Goal: Task Accomplishment & Management: Manage account settings

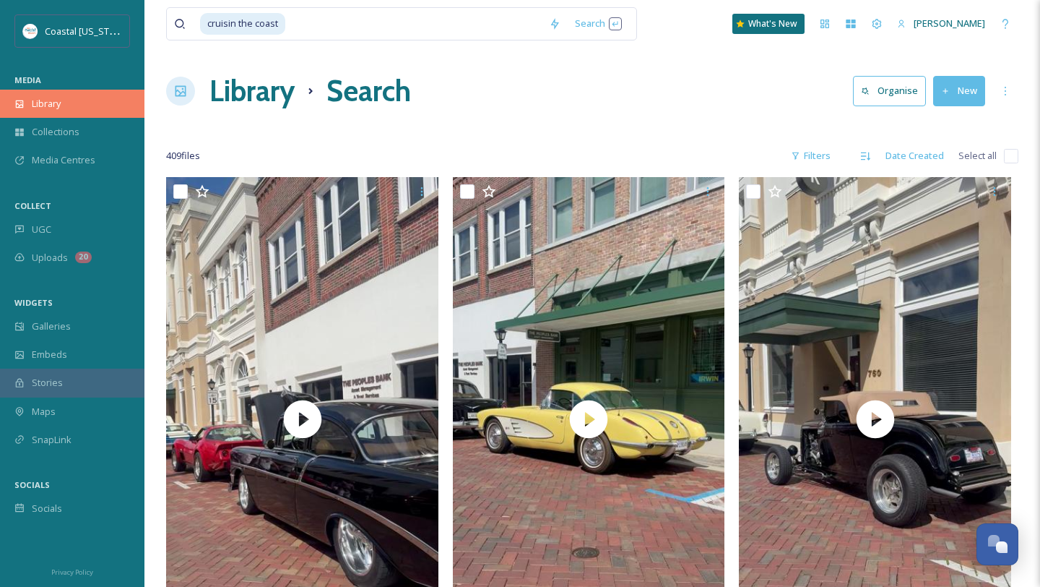
click at [74, 115] on div "Library" at bounding box center [72, 104] width 145 height 28
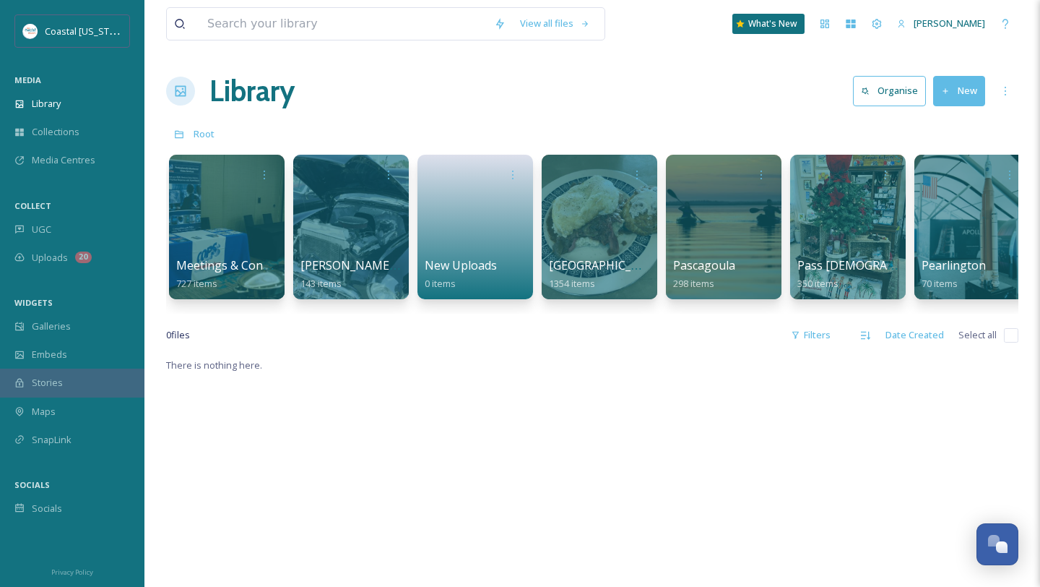
scroll to position [0, 2368]
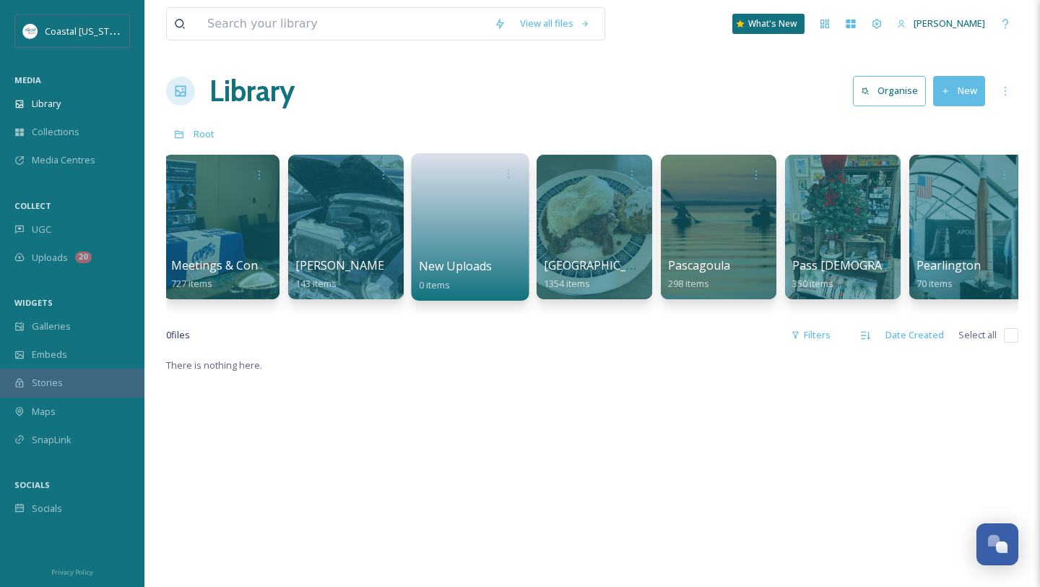
click at [457, 262] on span "New Uploads" at bounding box center [456, 266] width 74 height 16
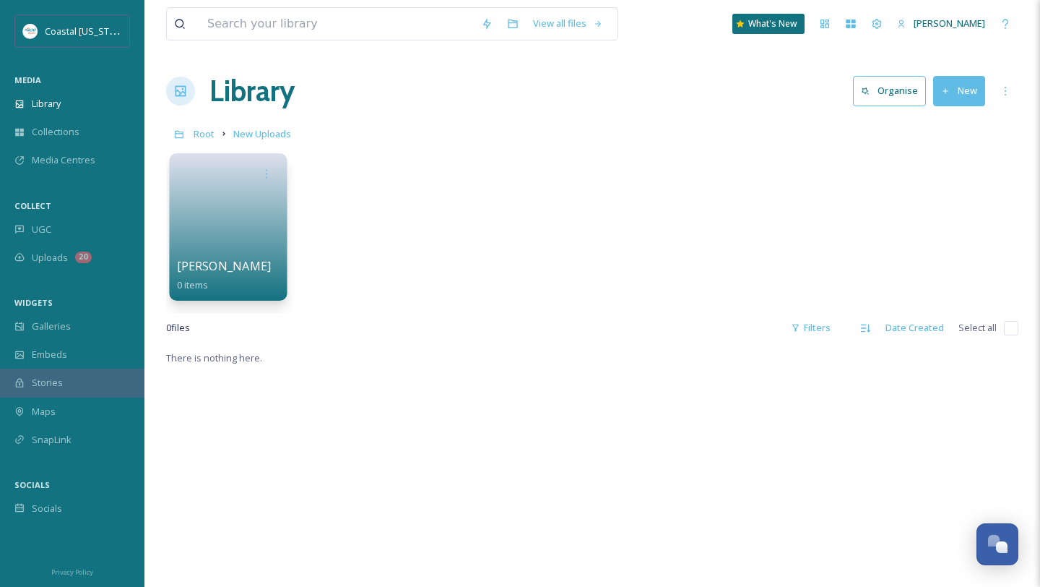
click at [227, 246] on link at bounding box center [228, 222] width 103 height 70
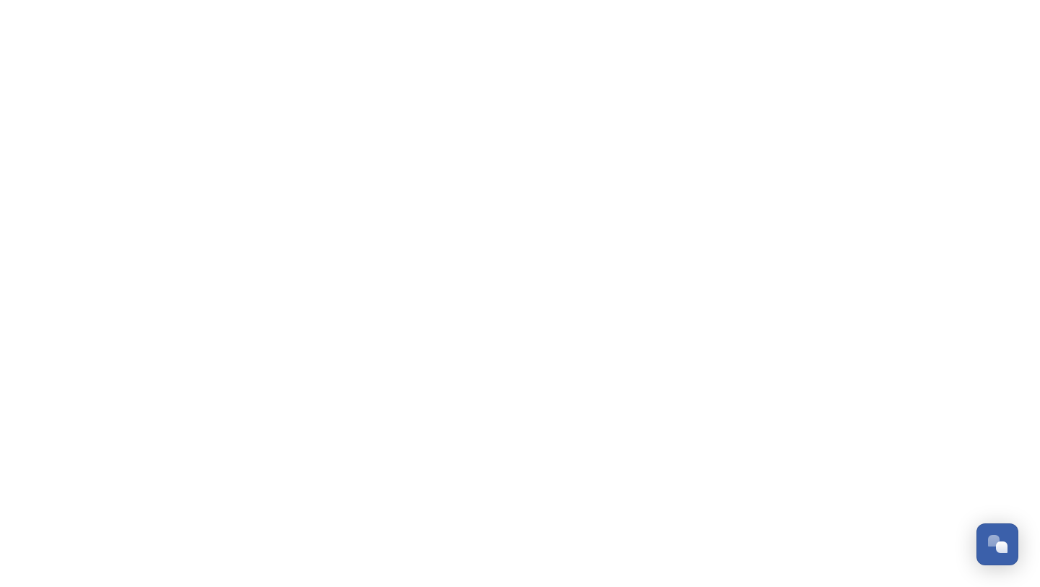
scroll to position [638, 0]
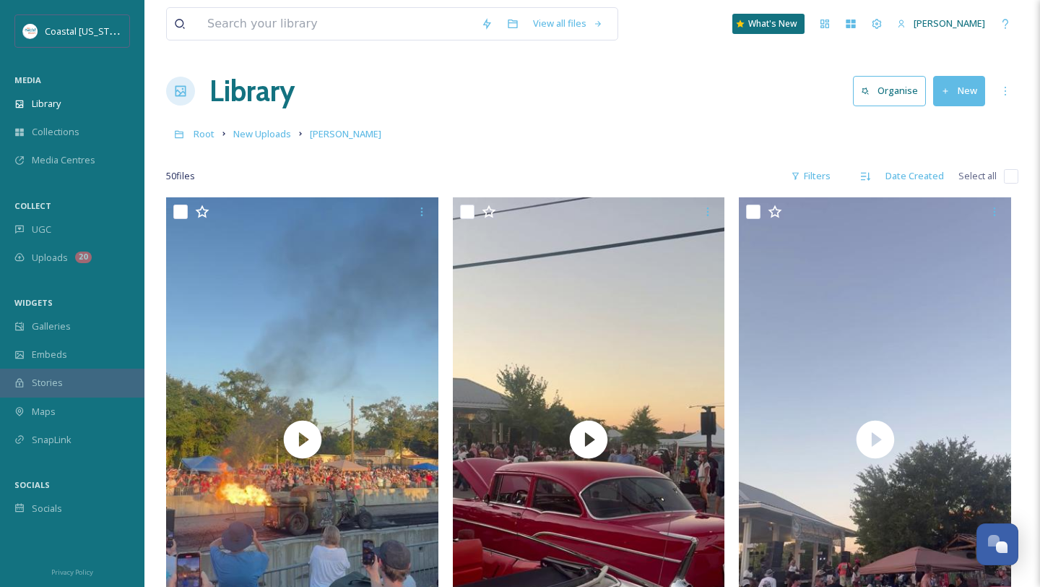
click at [1014, 178] on input "checkbox" at bounding box center [1011, 176] width 14 height 14
checkbox input "true"
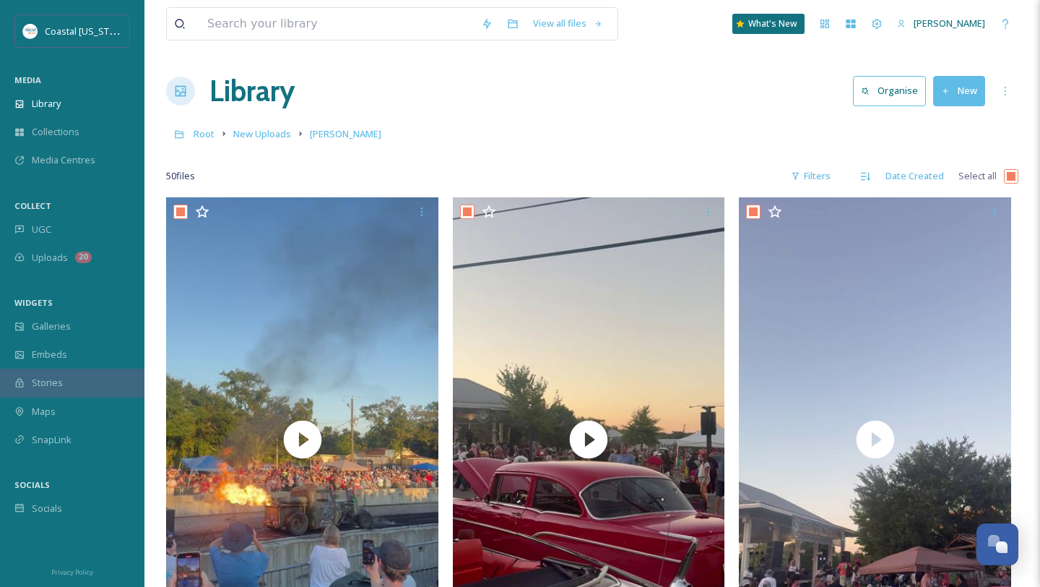
checkbox input "true"
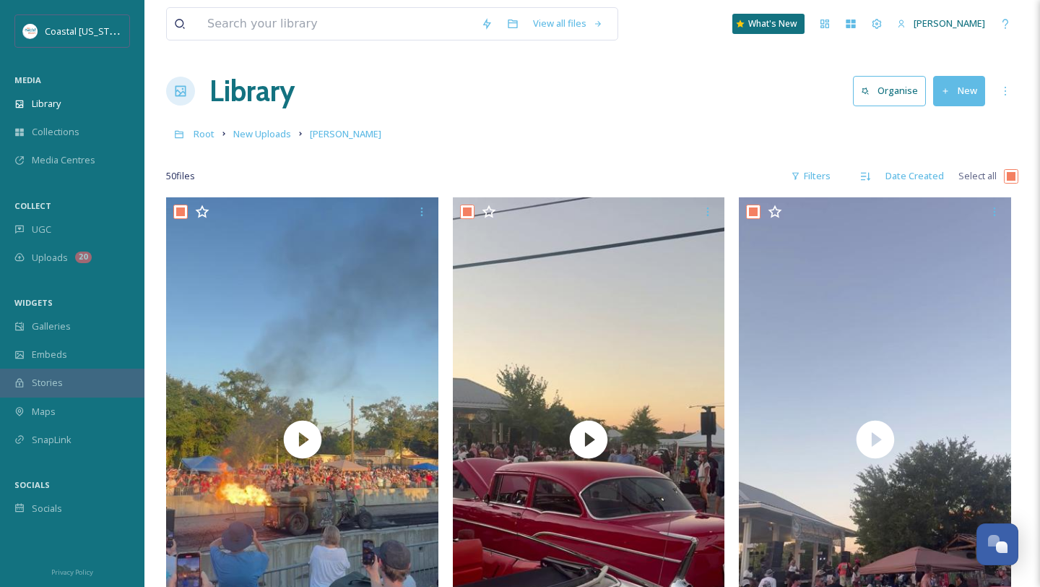
checkbox input "true"
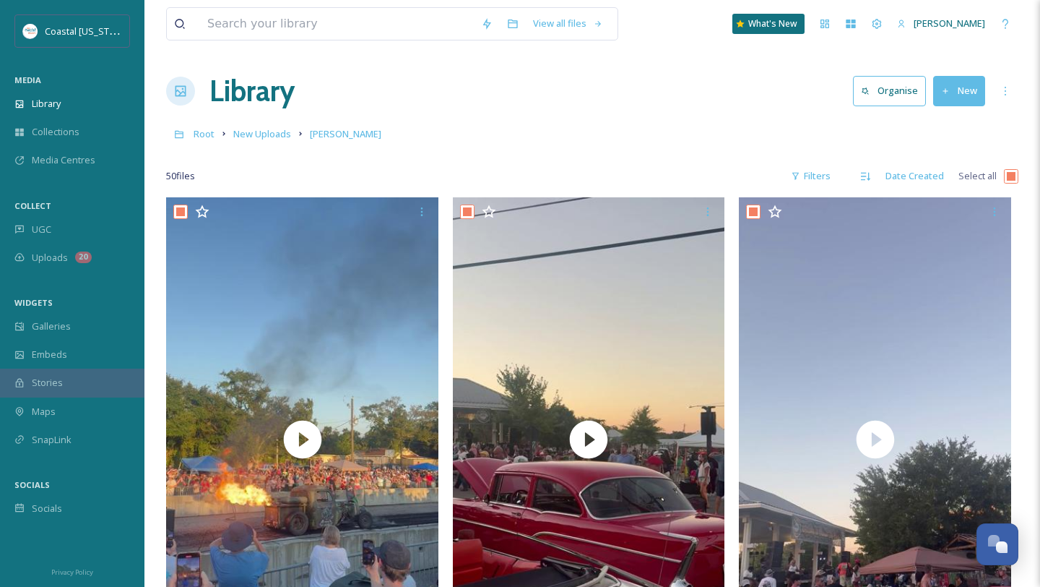
checkbox input "true"
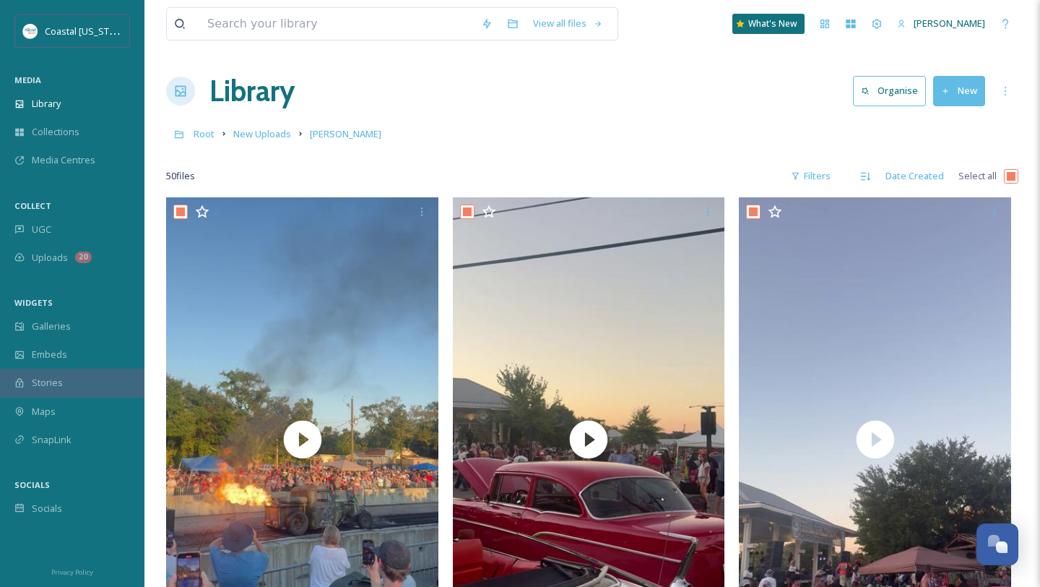
checkbox input "true"
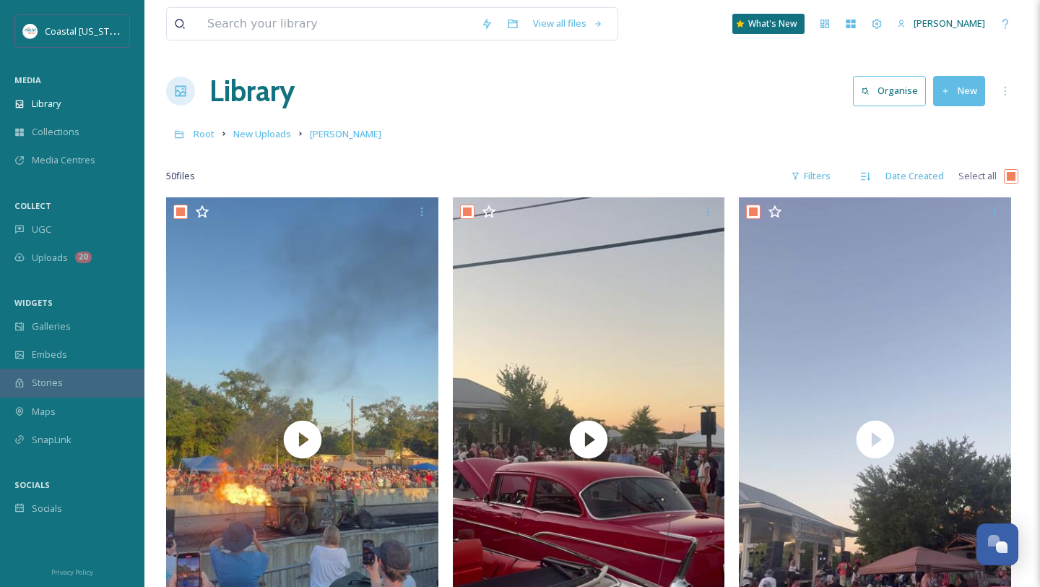
checkbox input "true"
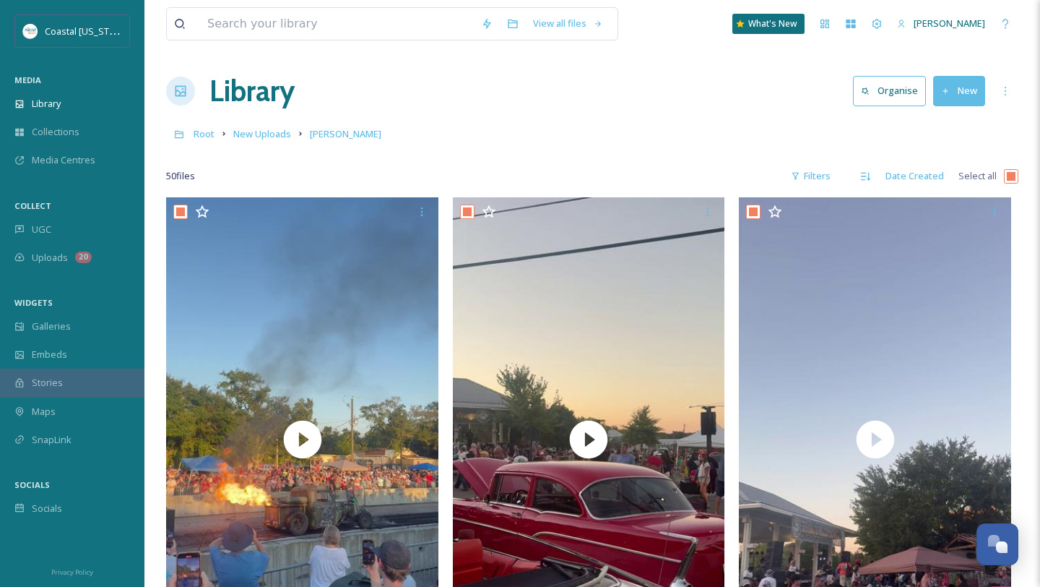
checkbox input "true"
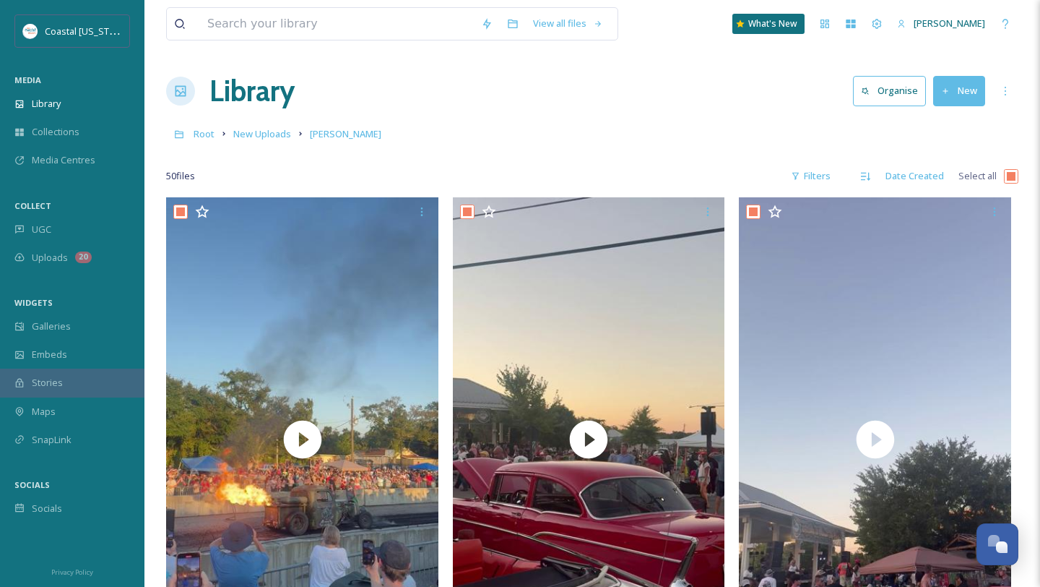
checkbox input "true"
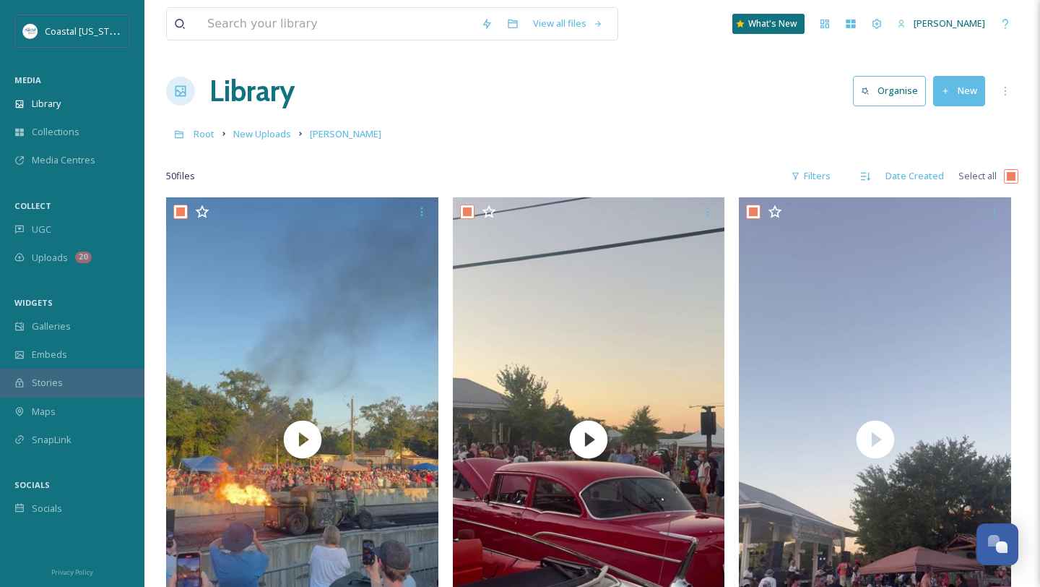
checkbox input "true"
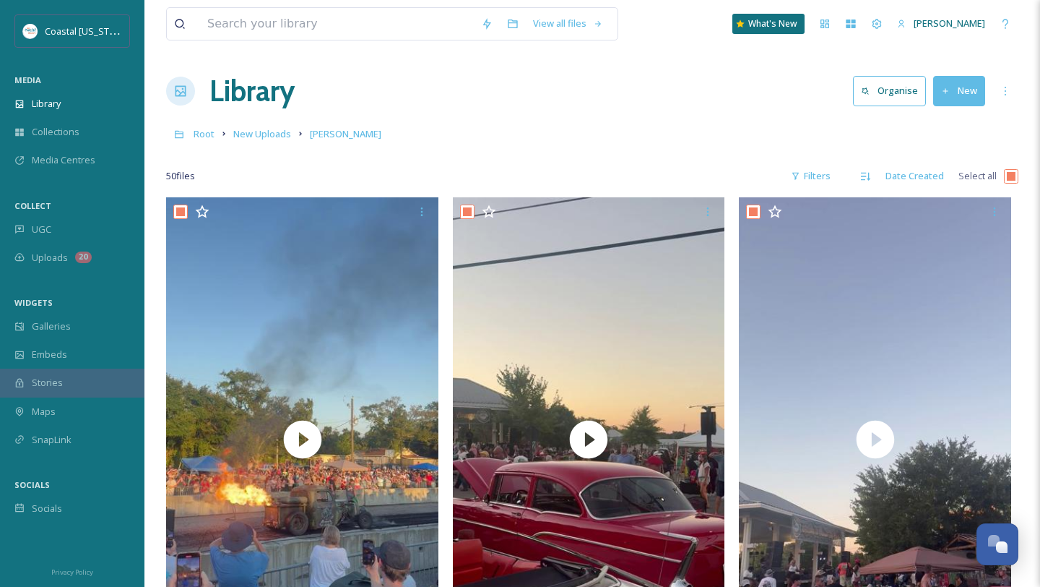
checkbox input "true"
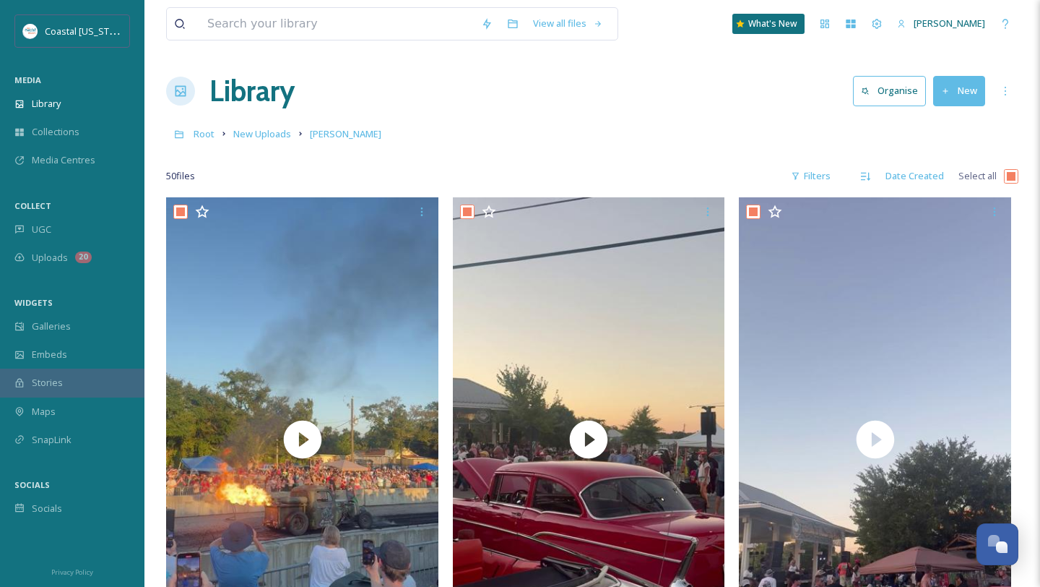
checkbox input "true"
click at [1010, 181] on input "checkbox" at bounding box center [1011, 176] width 14 height 14
checkbox input "false"
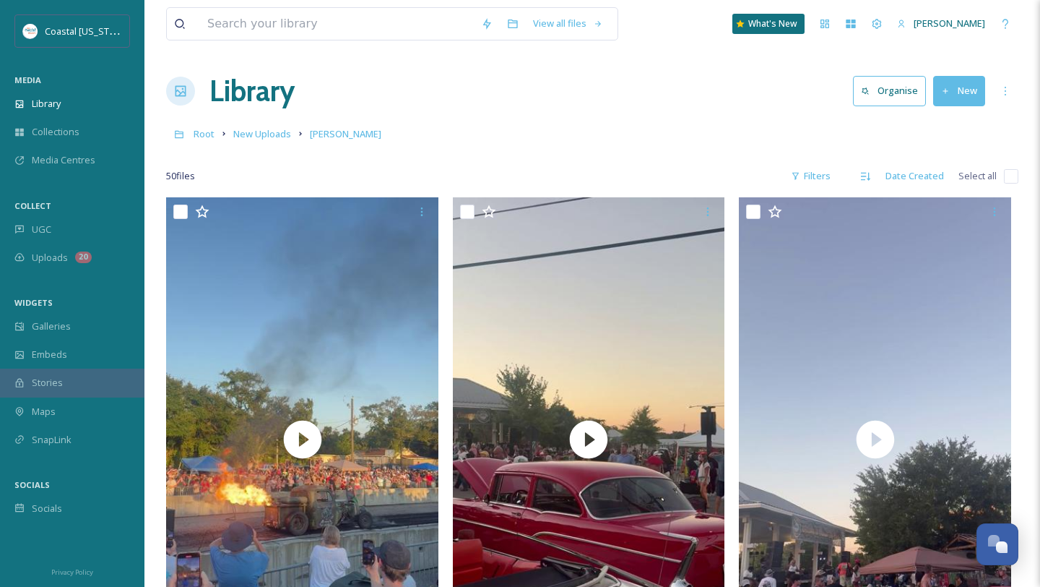
checkbox input "false"
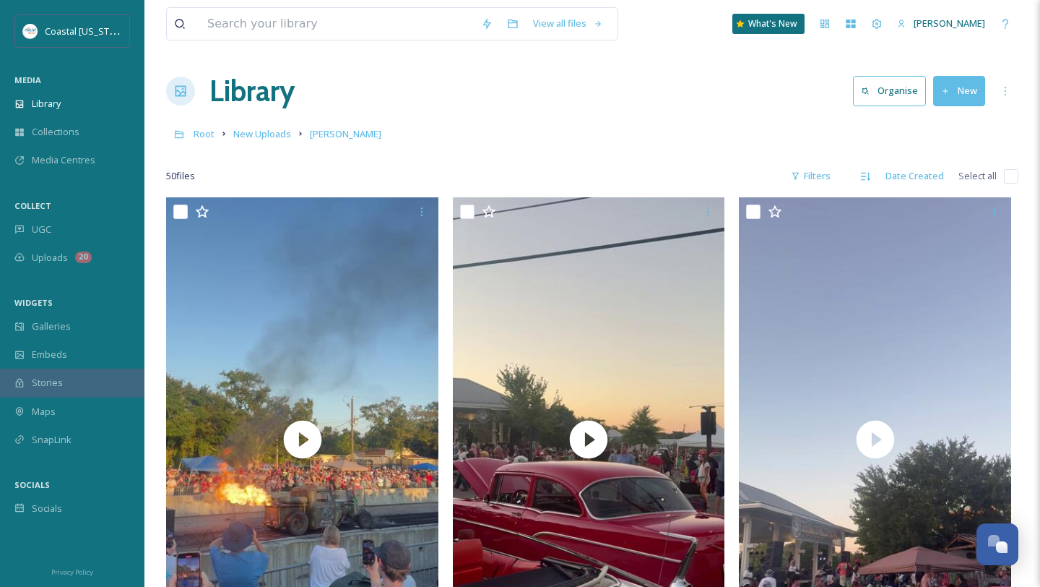
checkbox input "false"
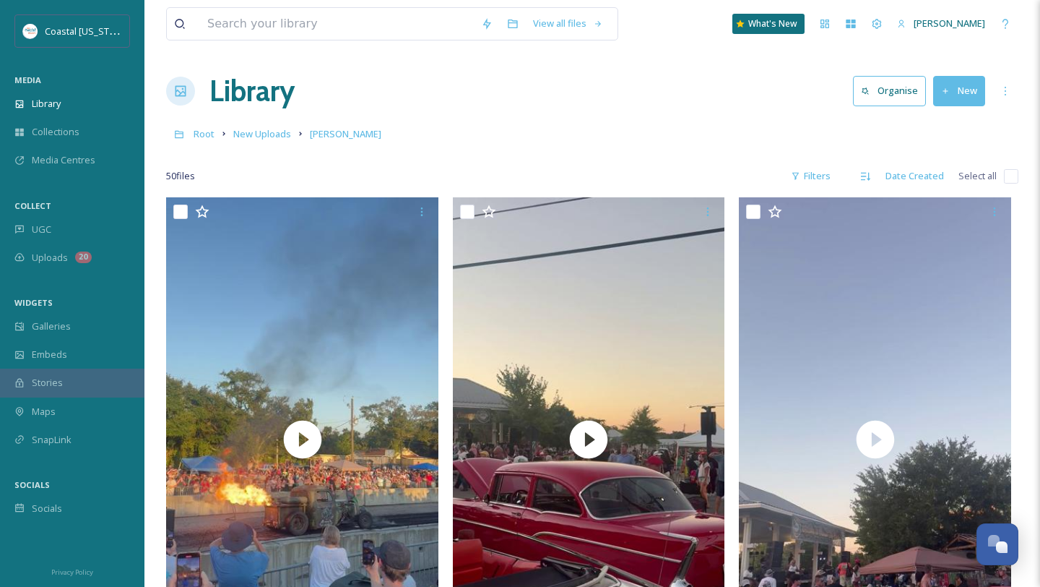
checkbox input "false"
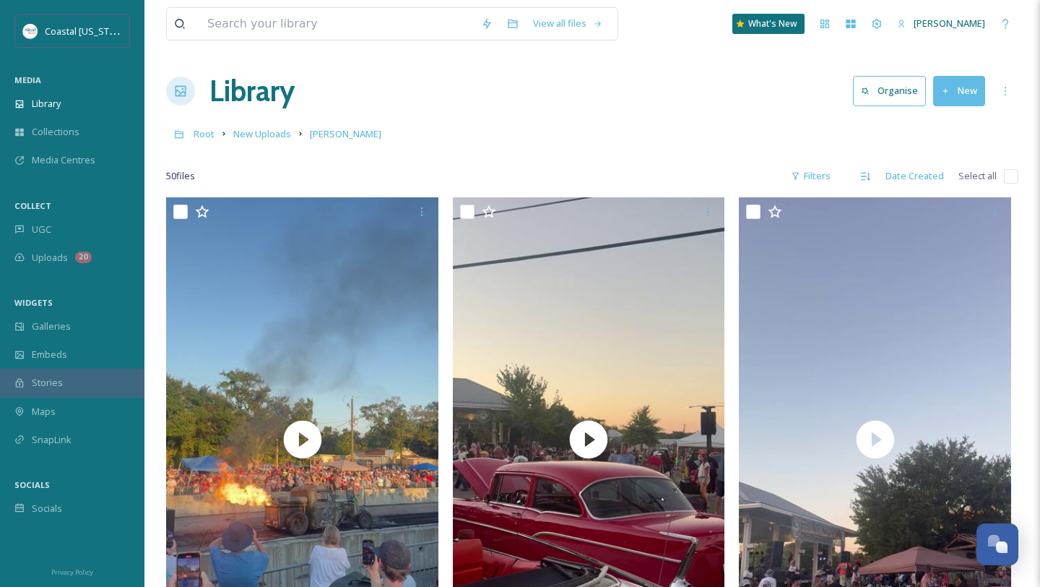
checkbox input "false"
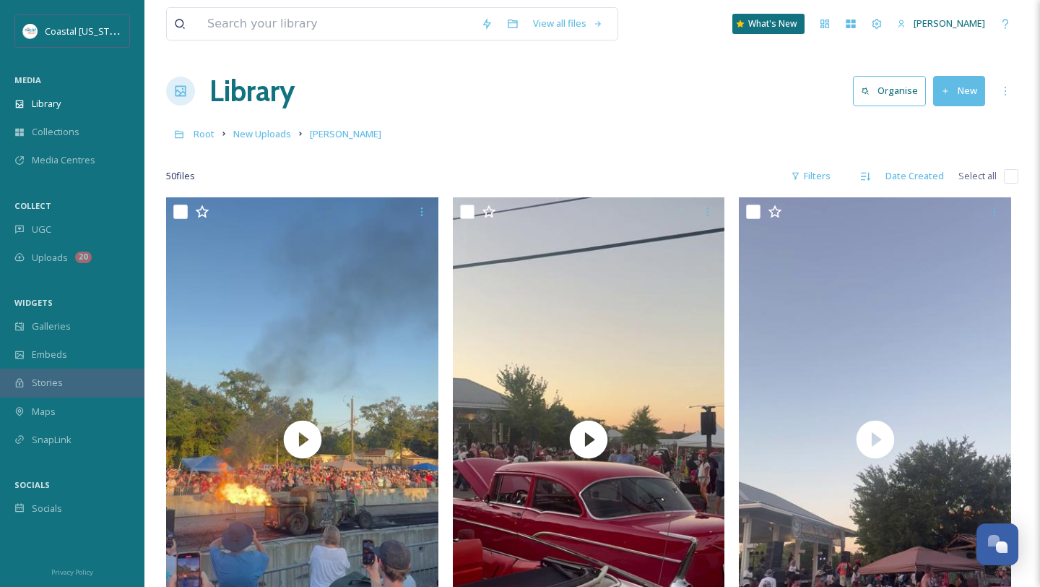
checkbox input "false"
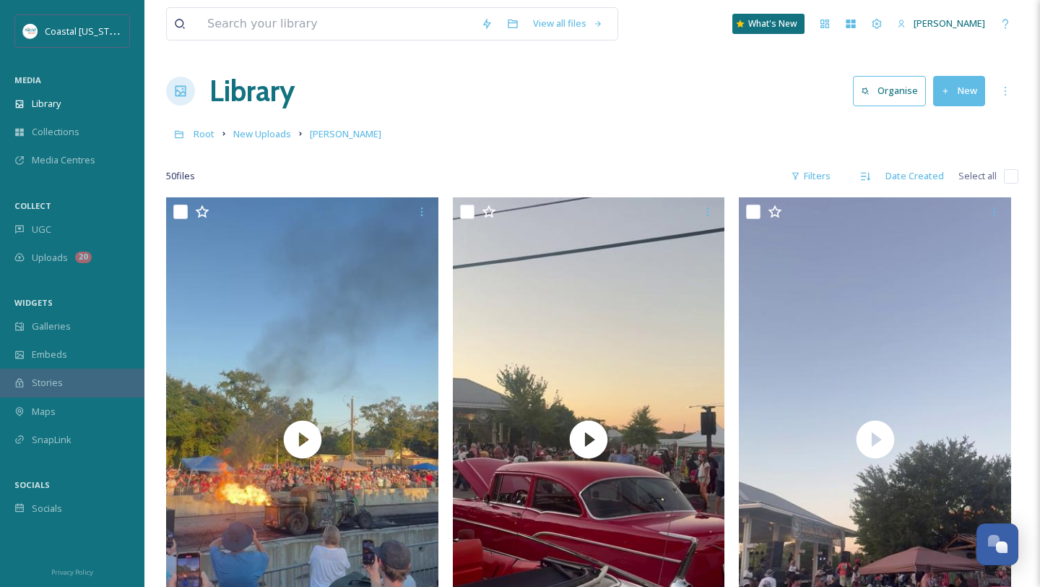
checkbox input "false"
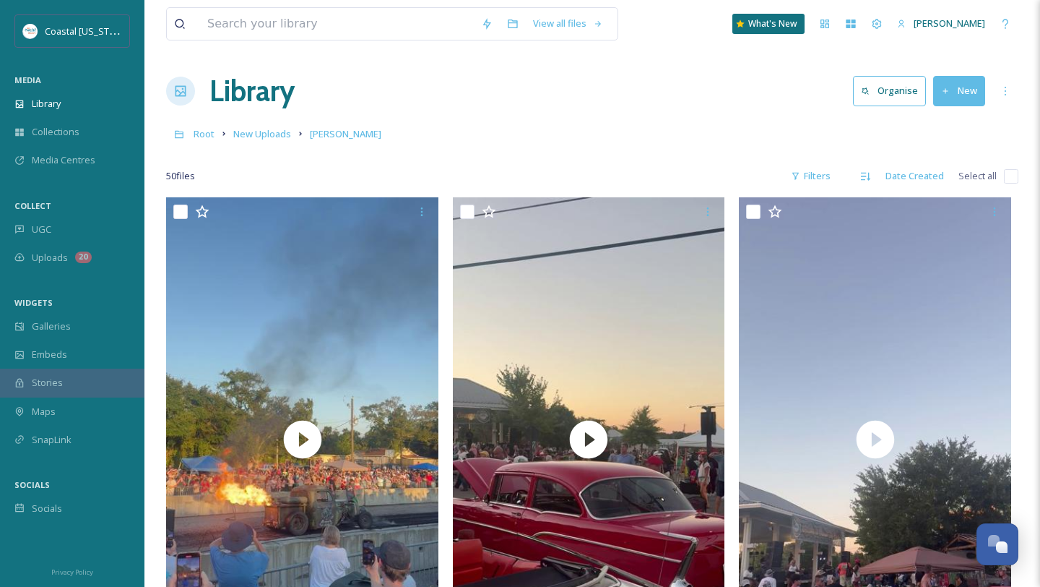
checkbox input "false"
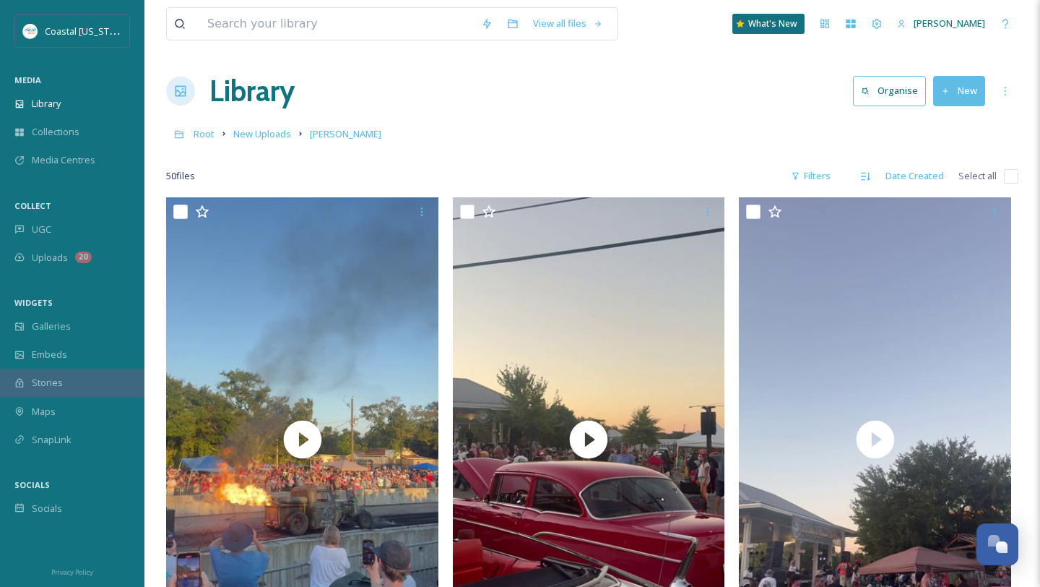
checkbox input "false"
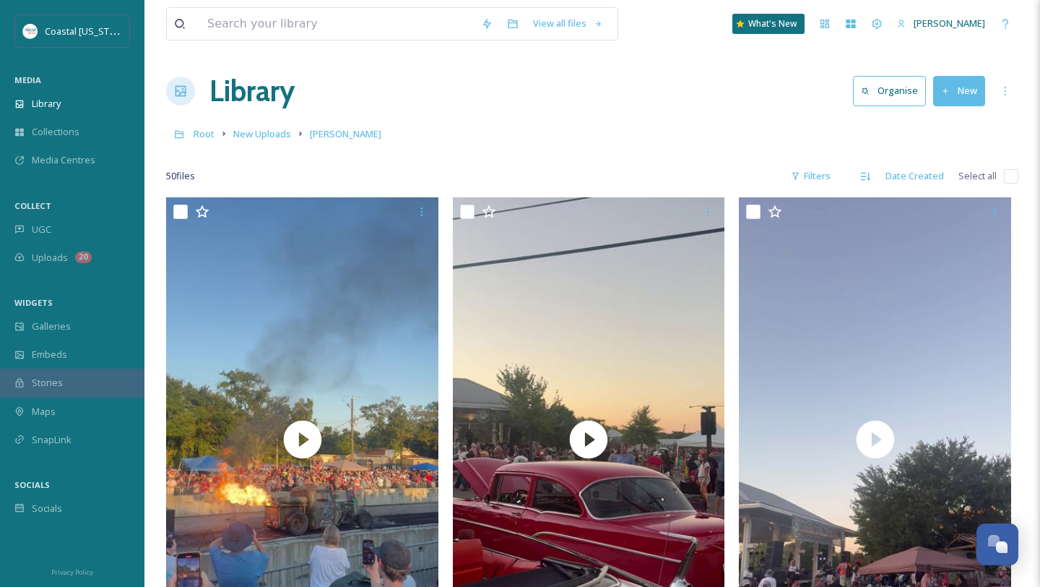
checkbox input "false"
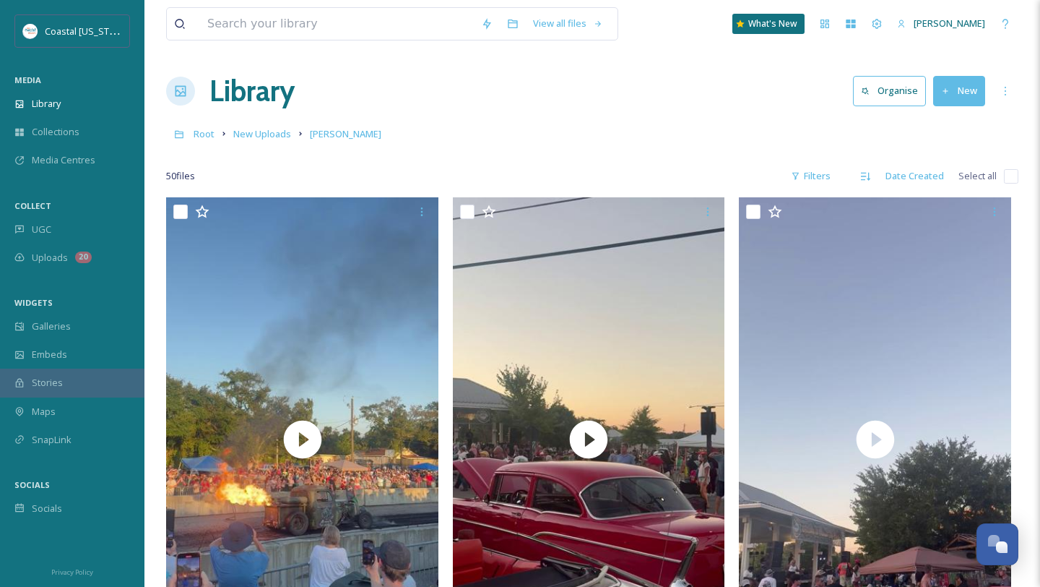
checkbox input "false"
click at [1012, 178] on input "checkbox" at bounding box center [1011, 176] width 14 height 14
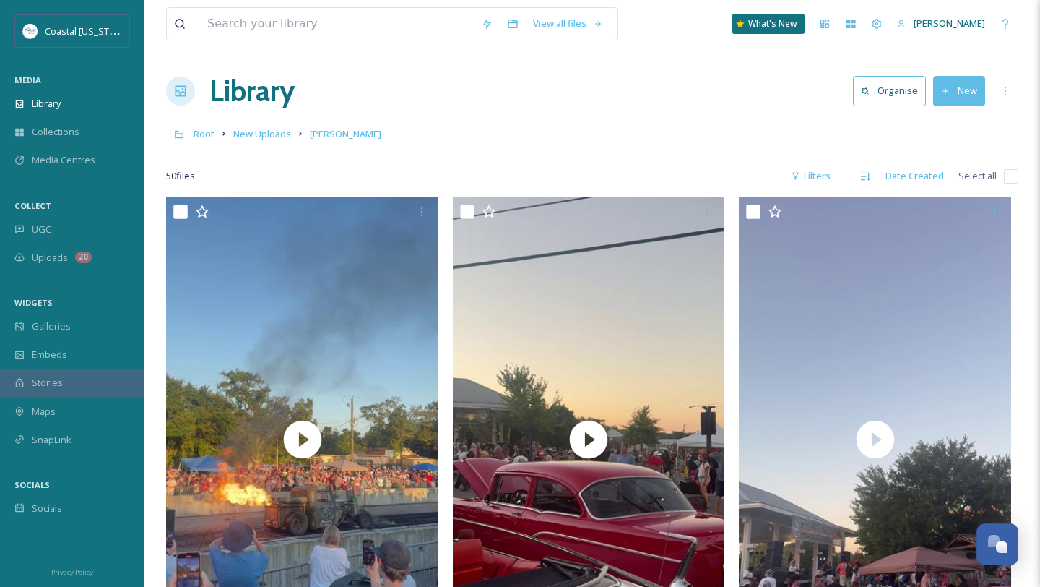
click at [1012, 178] on input "checkbox" at bounding box center [1011, 176] width 14 height 14
checkbox input "true"
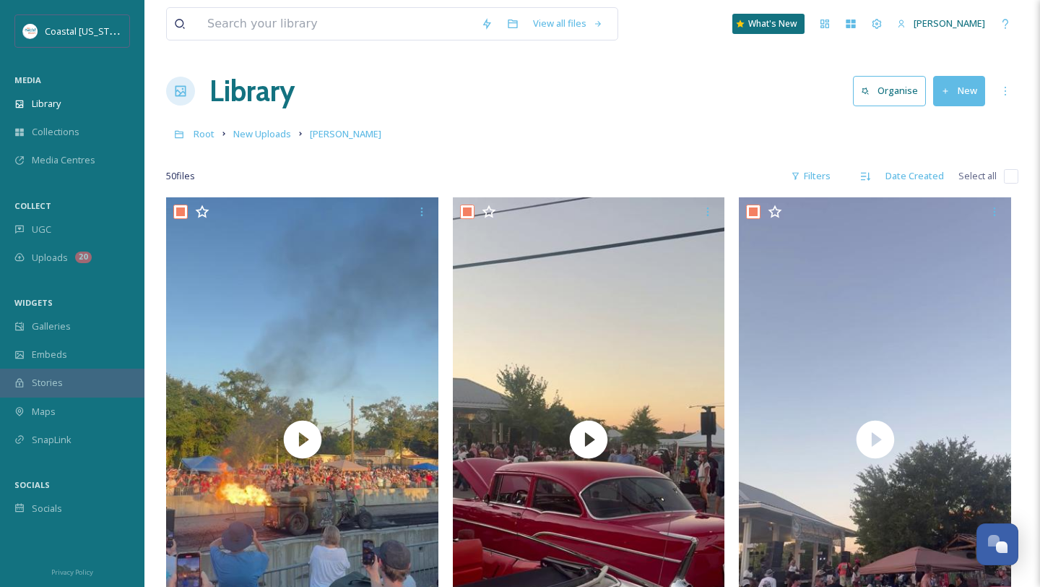
checkbox input "true"
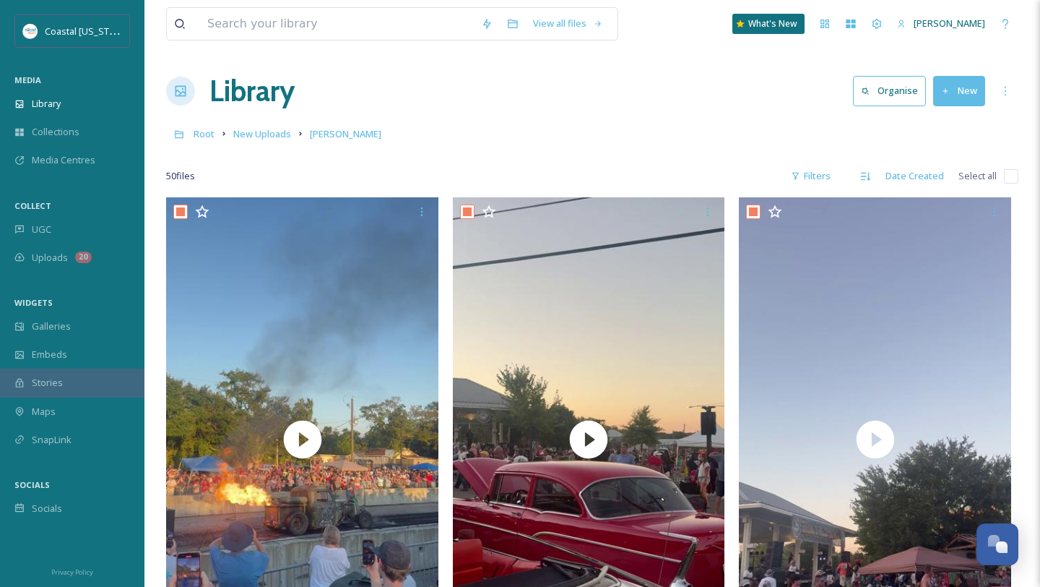
checkbox input "true"
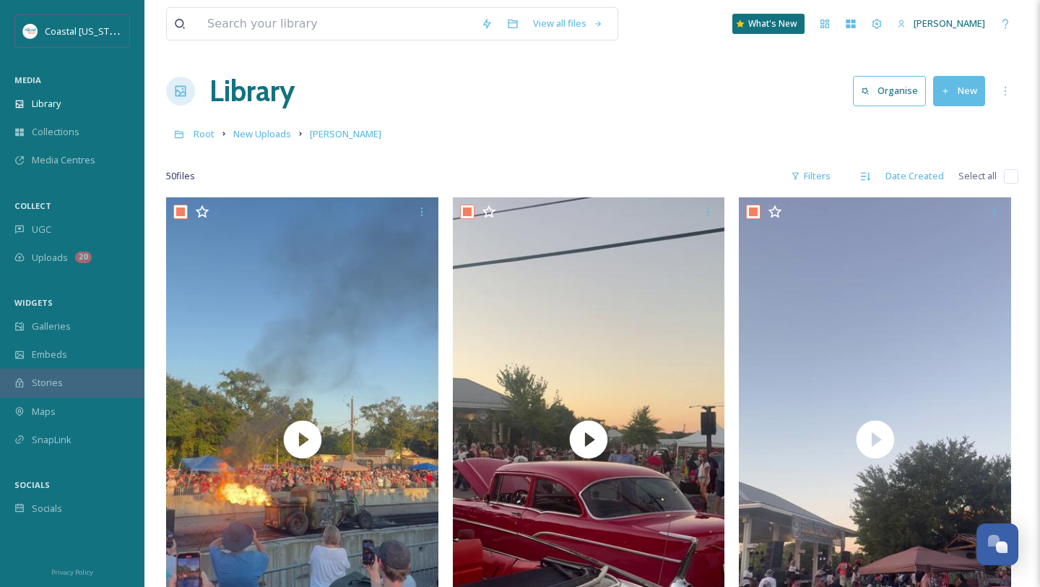
checkbox input "true"
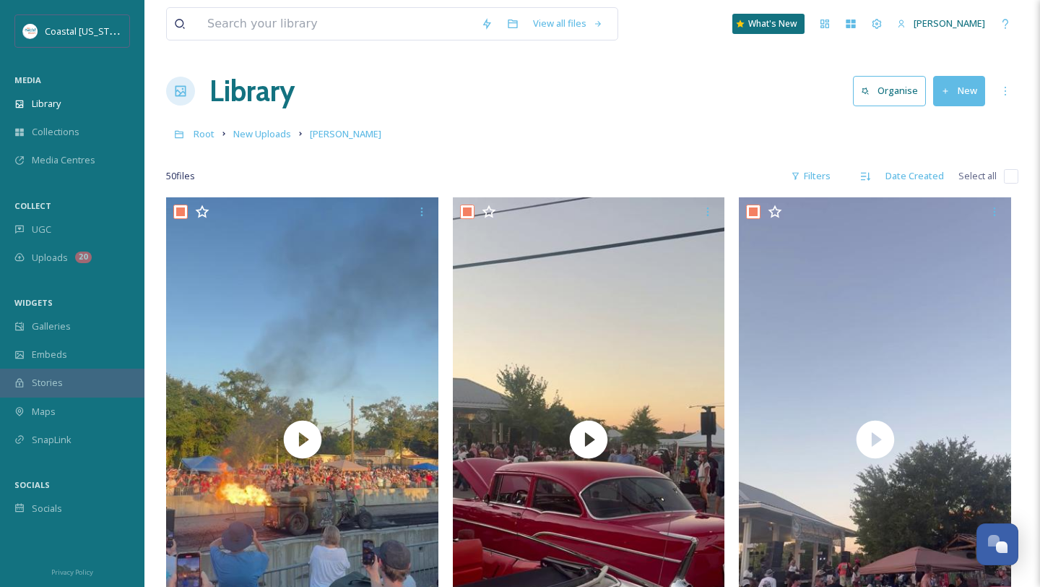
checkbox input "true"
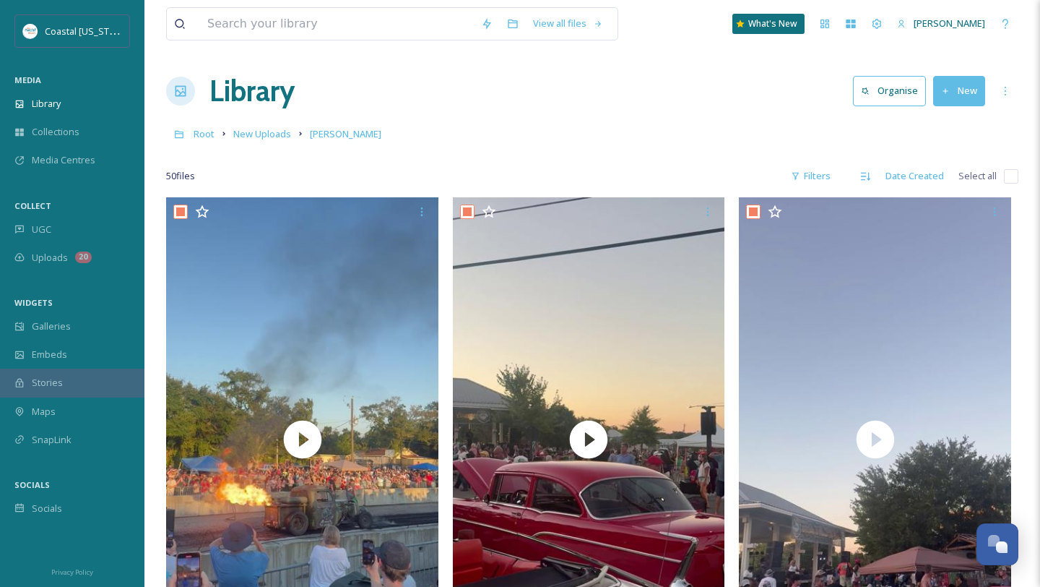
checkbox input "true"
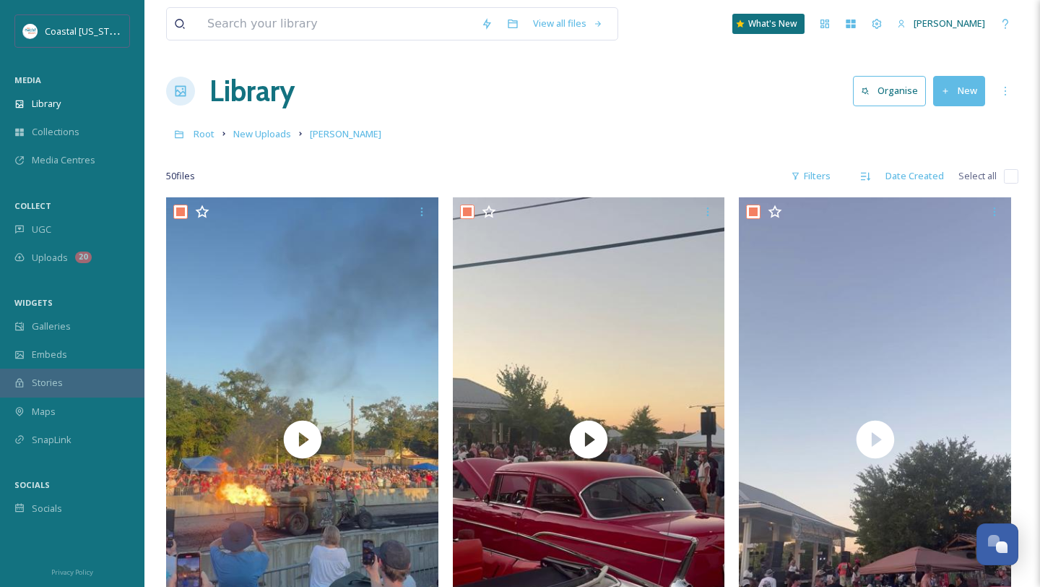
checkbox input "true"
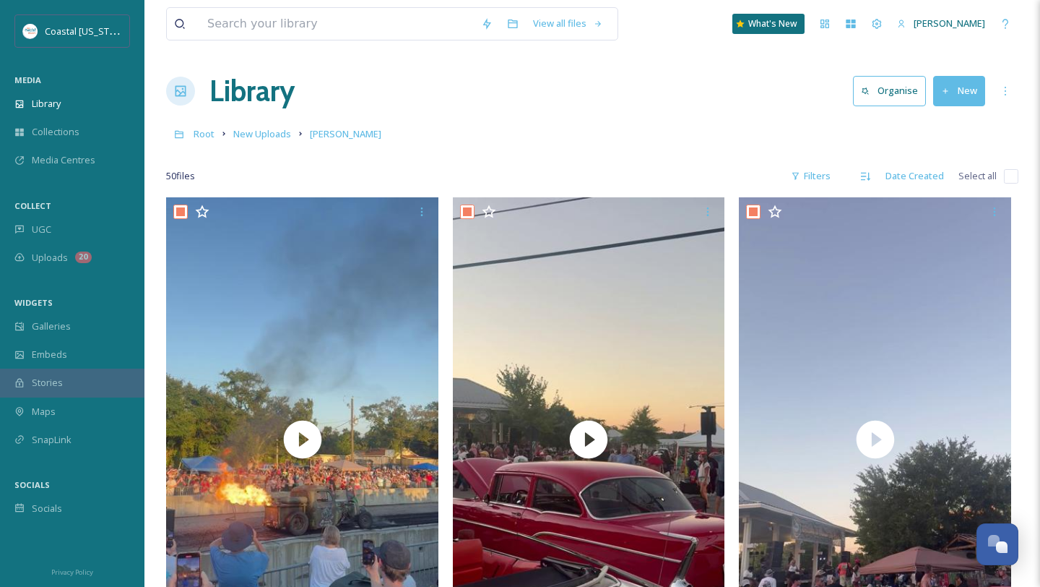
checkbox input "true"
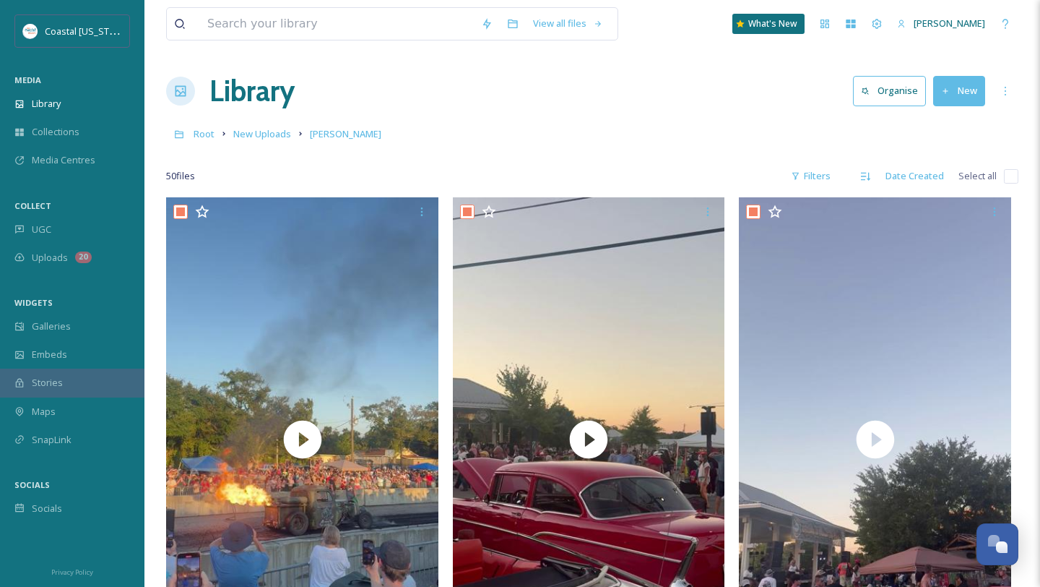
checkbox input "true"
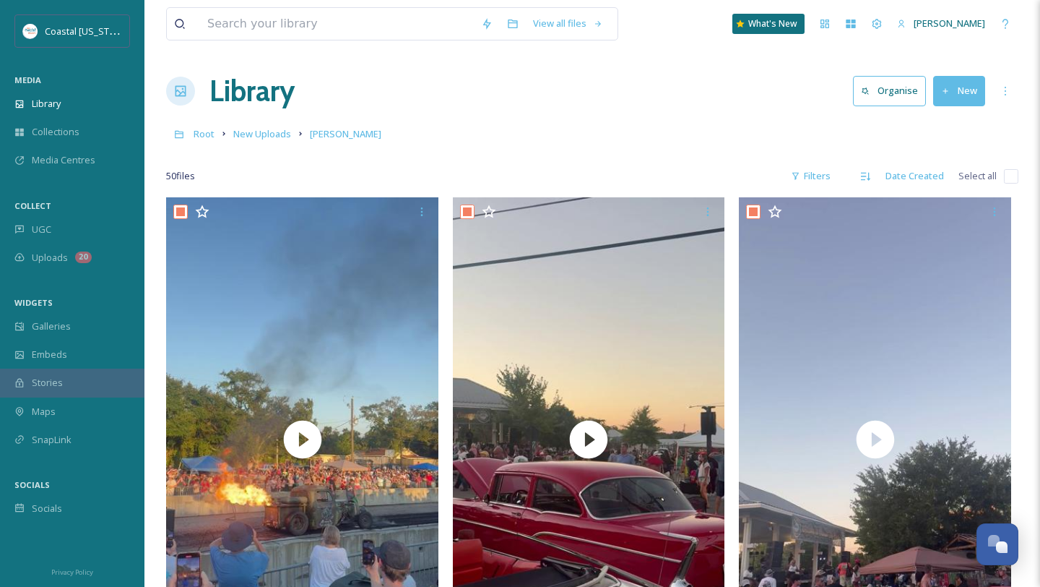
checkbox input "true"
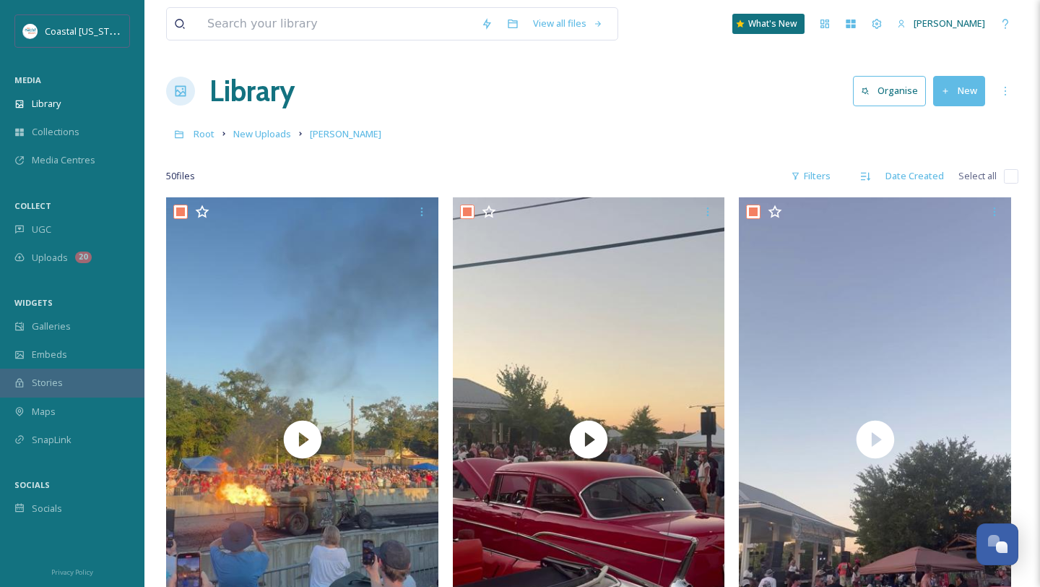
checkbox input "true"
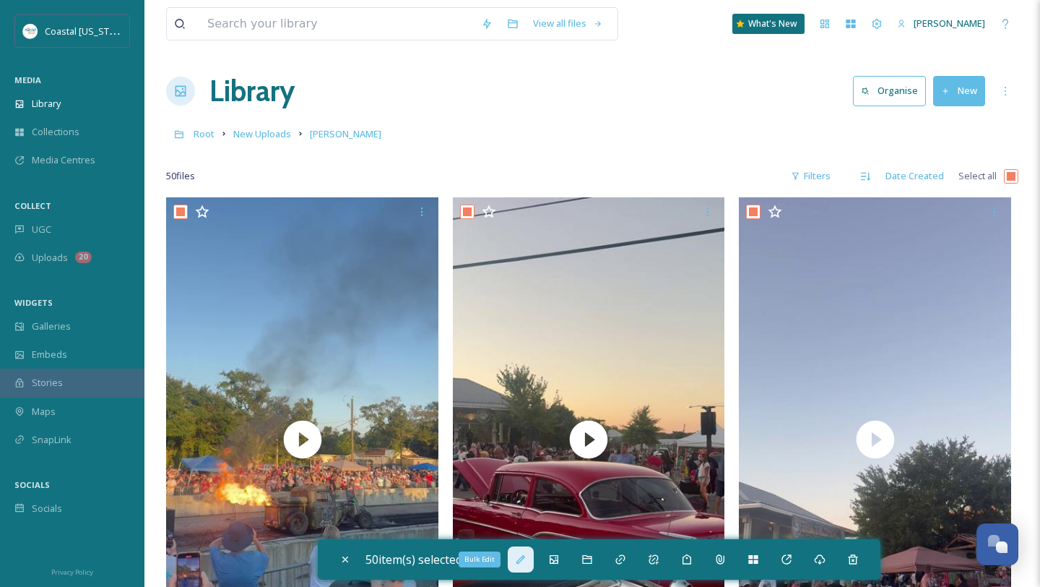
click at [520, 561] on icon at bounding box center [521, 559] width 12 height 12
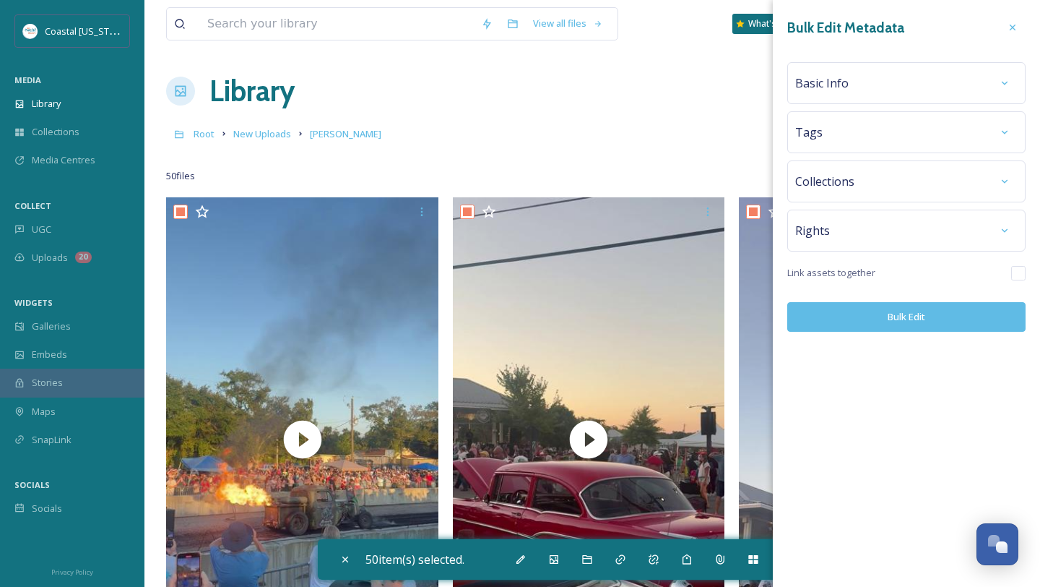
click at [837, 95] on div "Basic Info" at bounding box center [907, 83] width 223 height 26
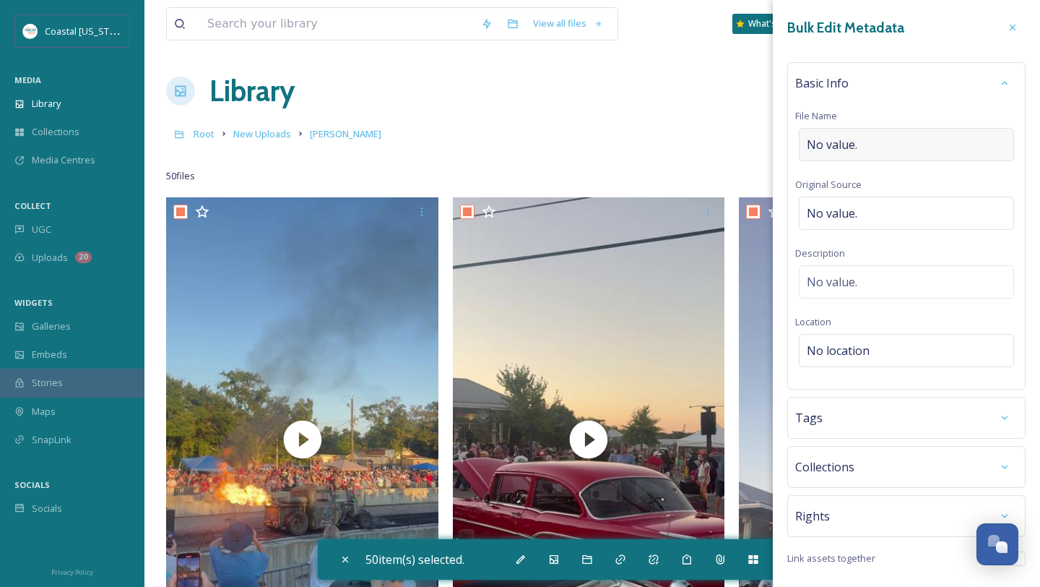
click at [842, 147] on span "No value." at bounding box center [832, 144] width 51 height 17
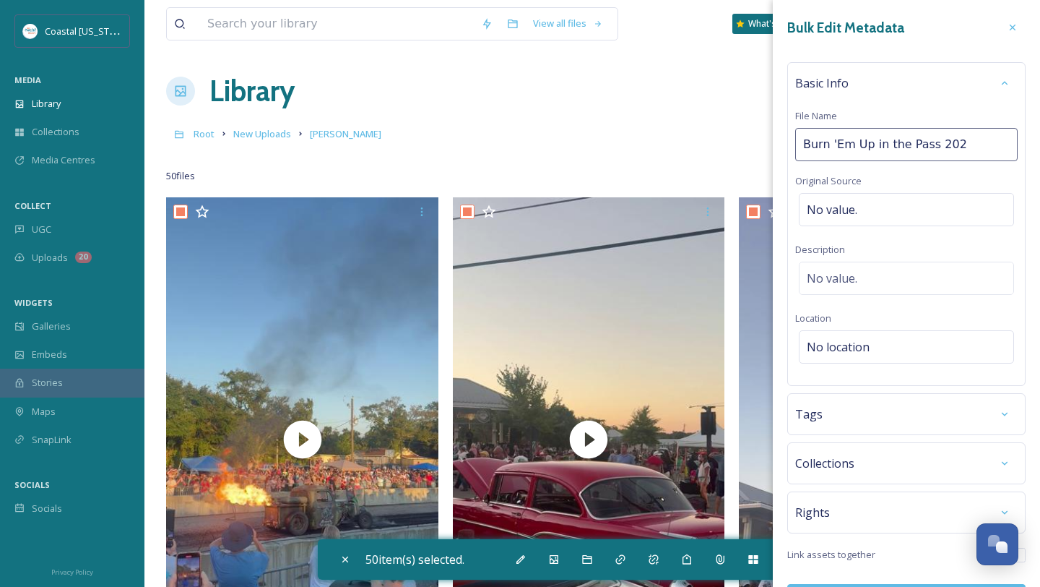
type input "Burn 'Em Up in the Pass 2025"
click at [835, 402] on div "Tags" at bounding box center [907, 418] width 238 height 42
click at [832, 426] on div "Tags" at bounding box center [907, 418] width 223 height 26
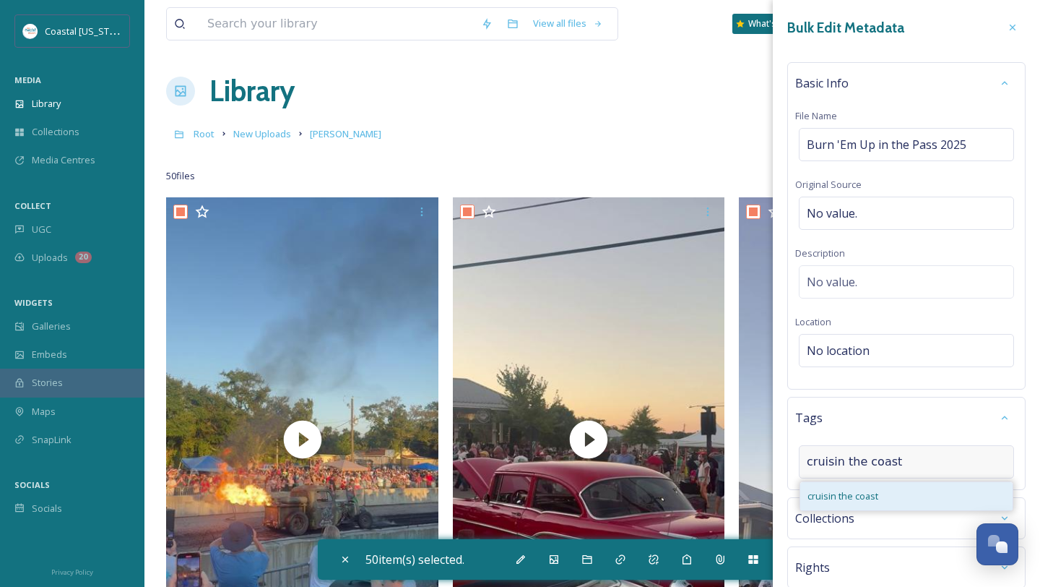
type input "cruisin the coast"
click at [869, 489] on span "cruisin the coast" at bounding box center [843, 496] width 71 height 14
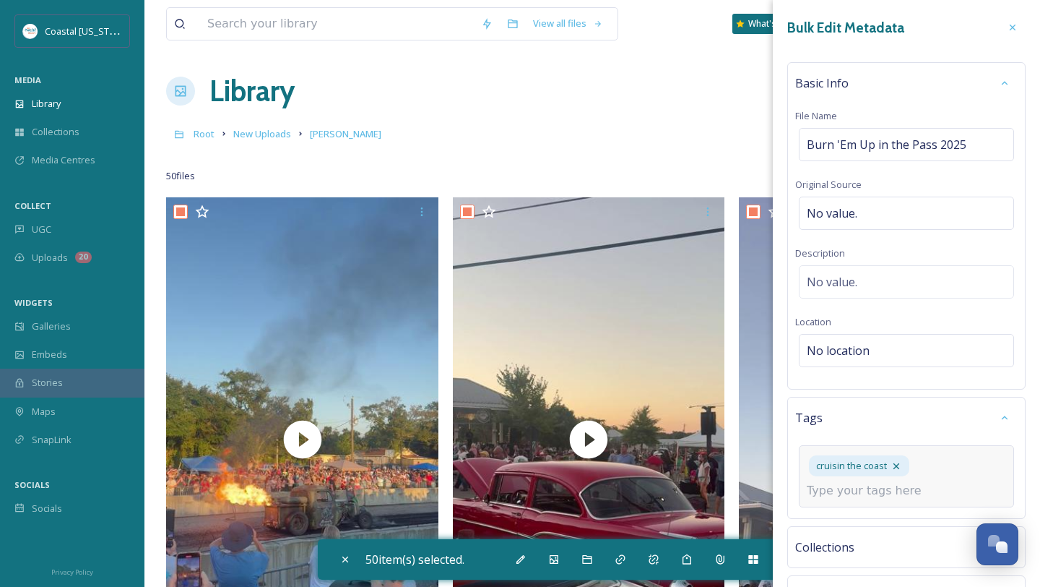
click at [873, 494] on input at bounding box center [879, 490] width 145 height 17
type input "cars"
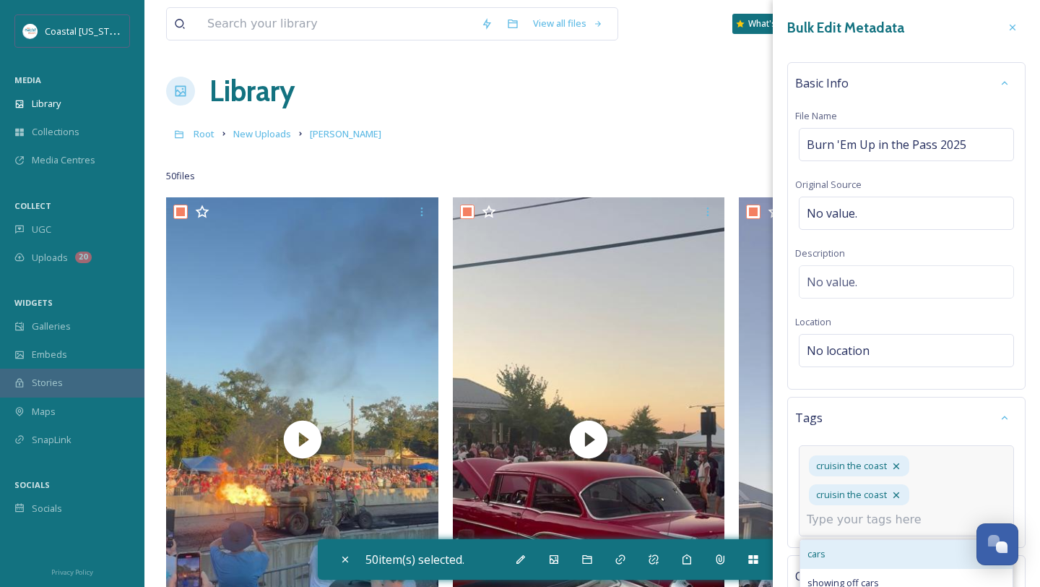
click at [848, 547] on div "cars" at bounding box center [907, 554] width 212 height 28
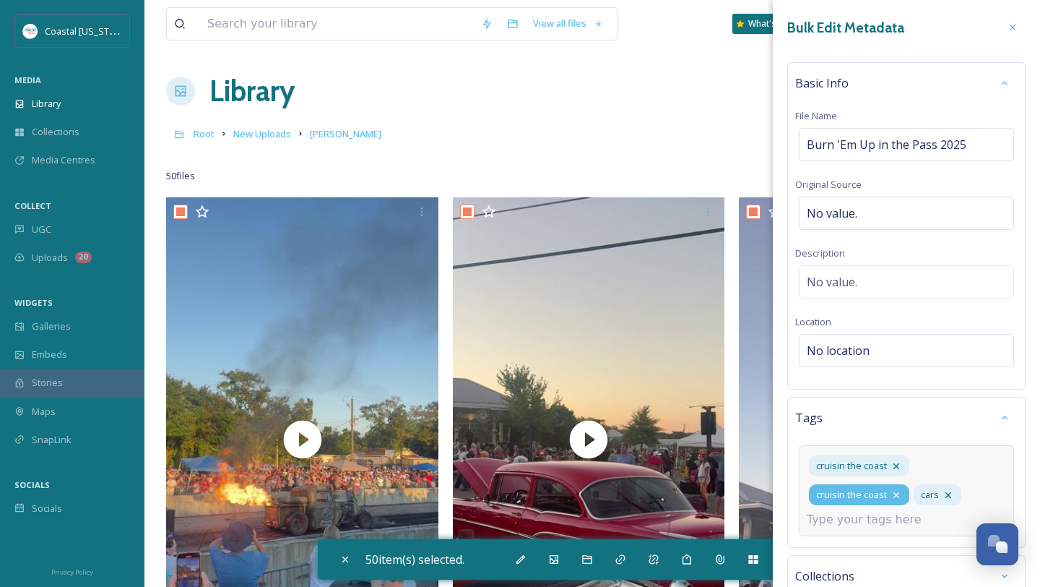
click at [903, 498] on div "cruisin the coast" at bounding box center [859, 494] width 100 height 21
click at [896, 493] on icon at bounding box center [897, 495] width 12 height 12
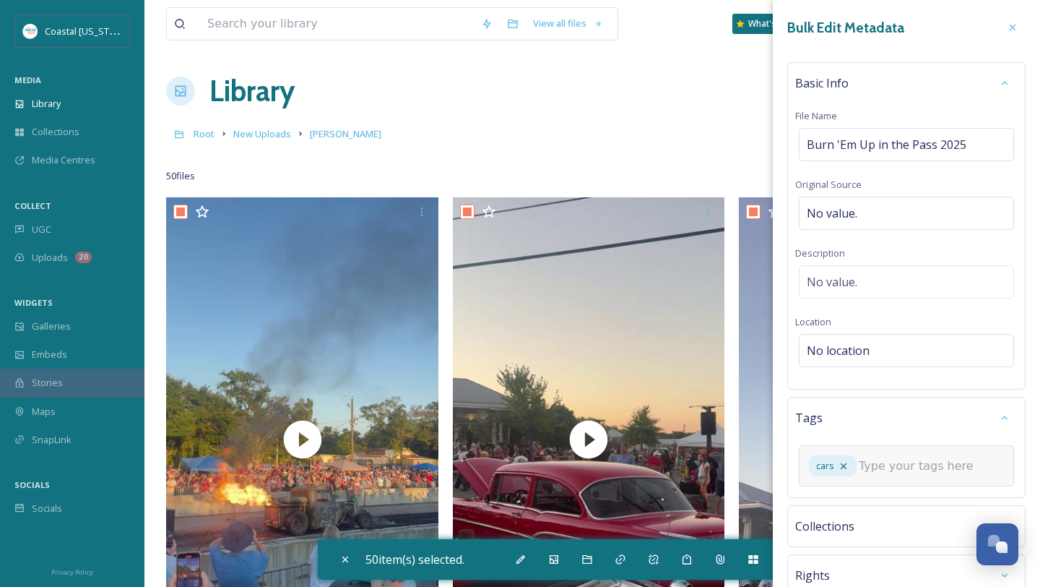
click at [882, 470] on input at bounding box center [931, 465] width 145 height 17
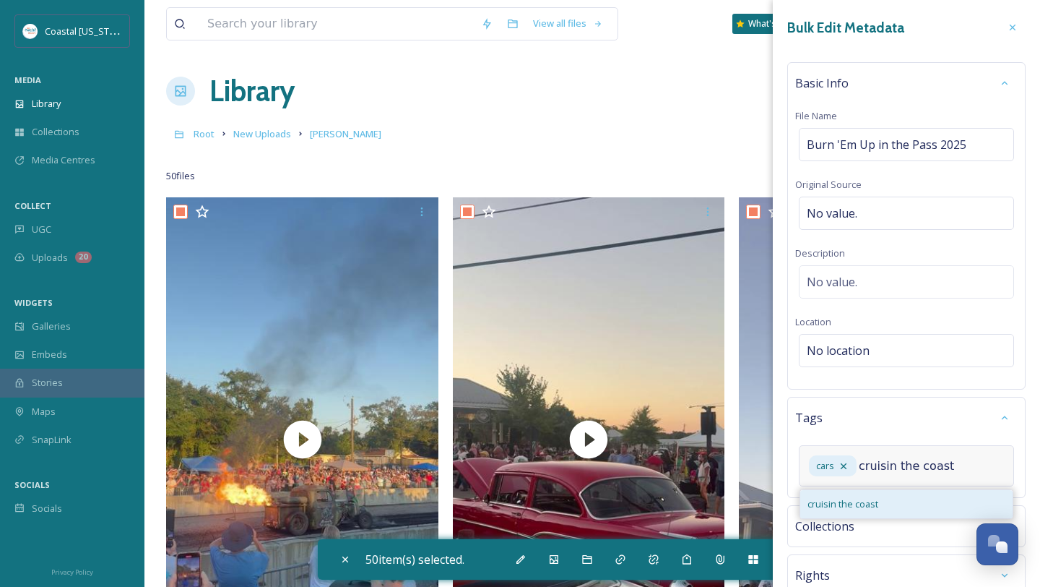
type input "cruisin the coast"
click at [891, 504] on div "cruisin the coast" at bounding box center [907, 504] width 212 height 28
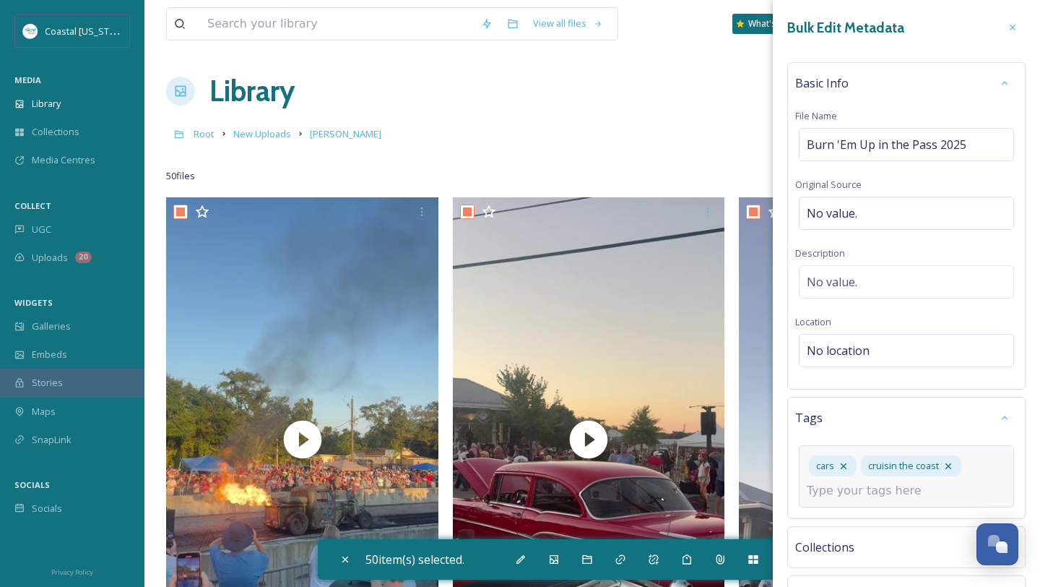
click at [873, 500] on div "cars cruisin the coast" at bounding box center [906, 476] width 215 height 62
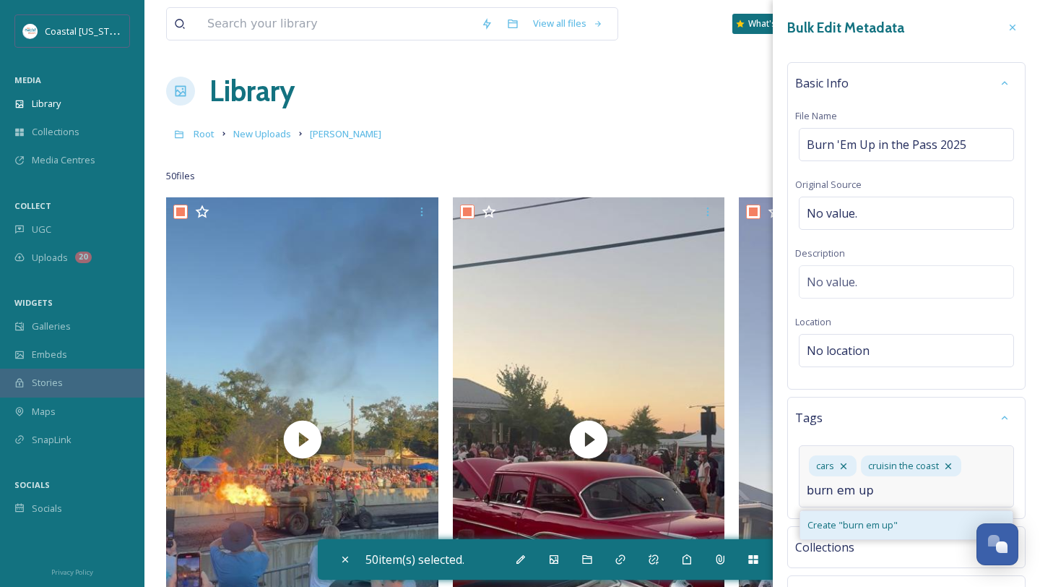
type input "burn em up"
click at [866, 521] on span "Create " burn em up "" at bounding box center [853, 525] width 90 height 14
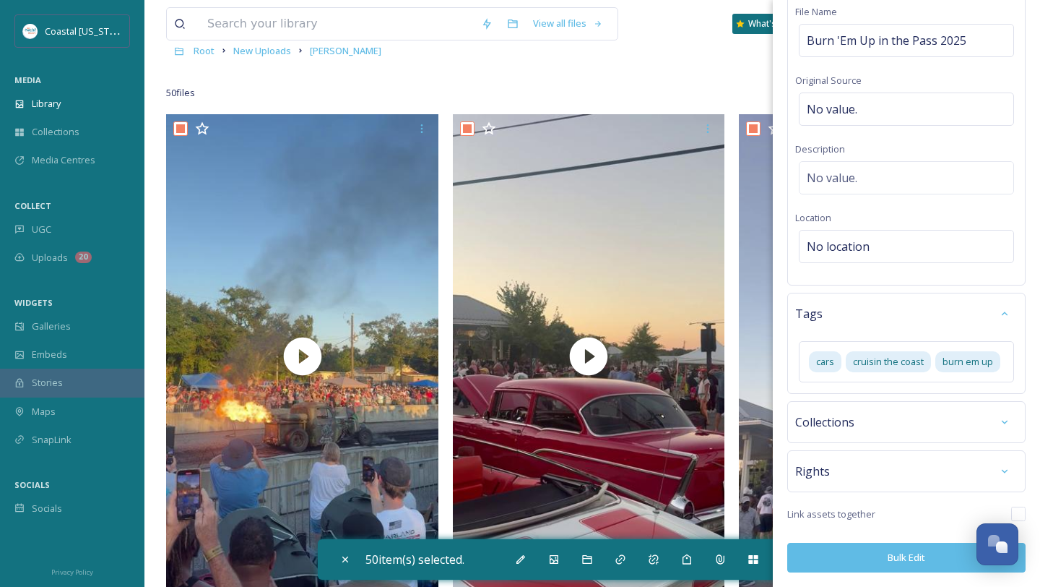
scroll to position [103, 0]
click at [892, 557] on button "Bulk Edit" at bounding box center [907, 558] width 238 height 30
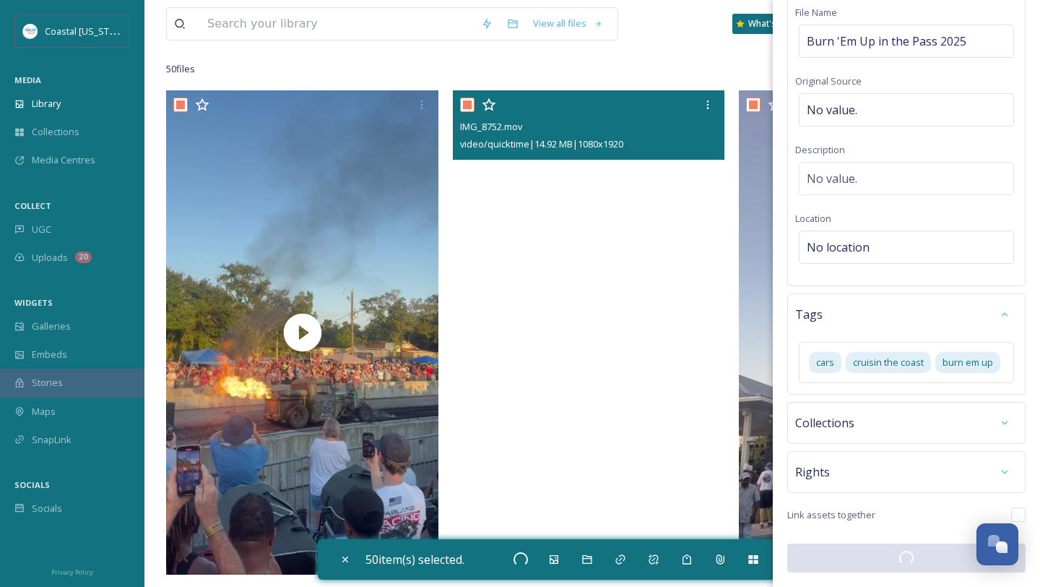
scroll to position [108, 0]
checkbox input "false"
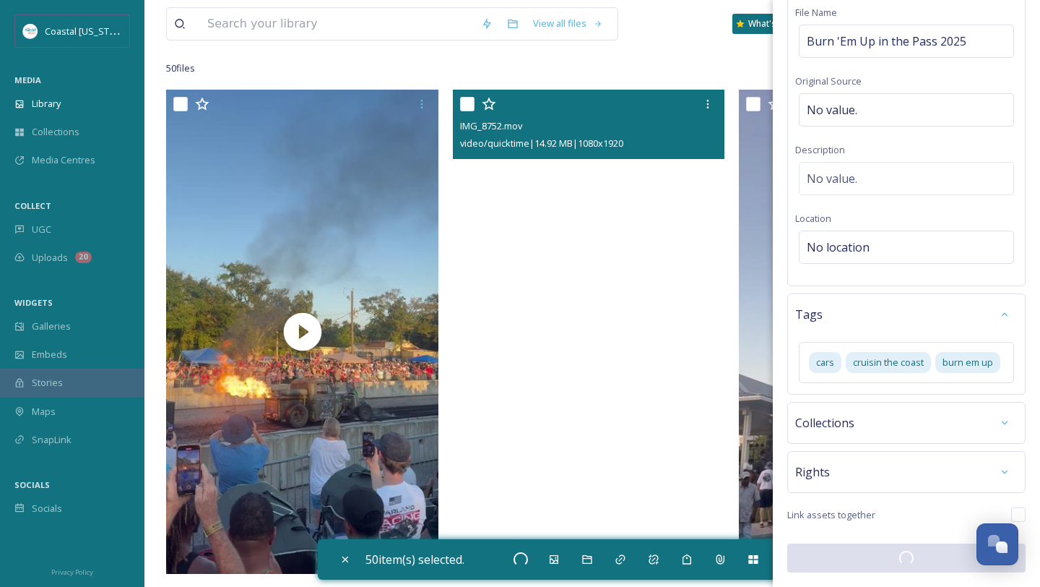
checkbox input "false"
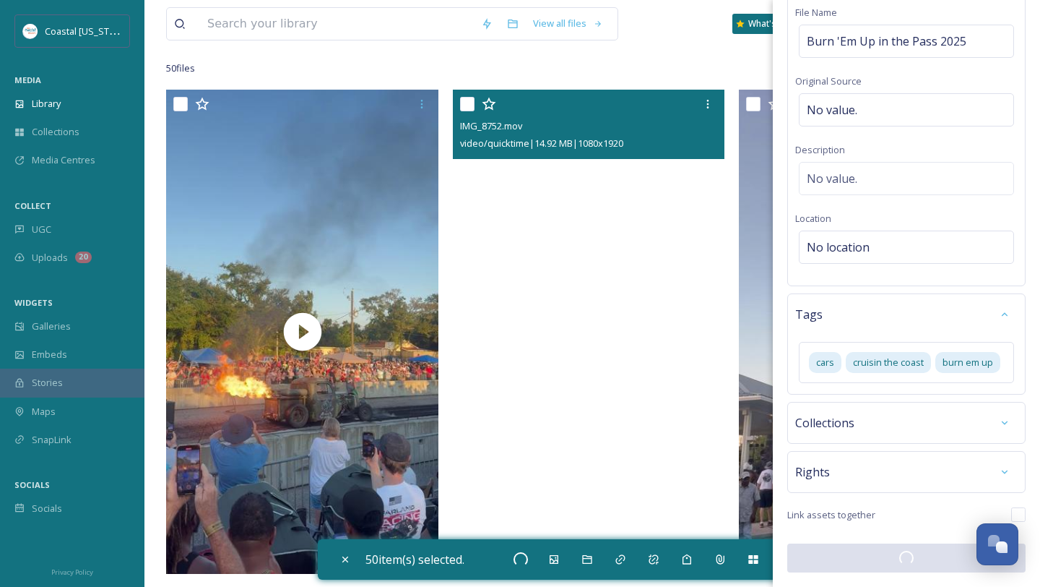
checkbox input "false"
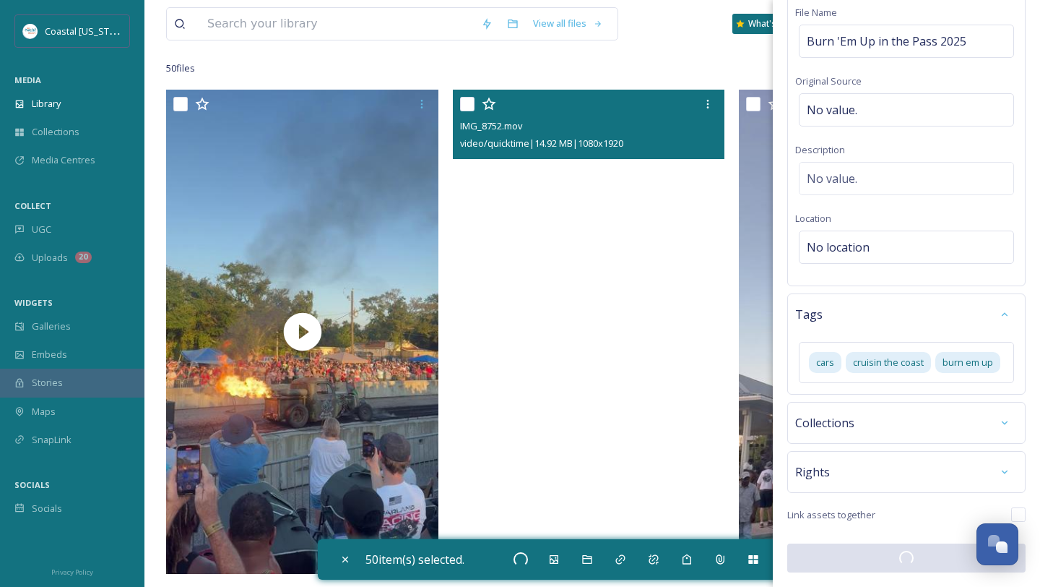
checkbox input "false"
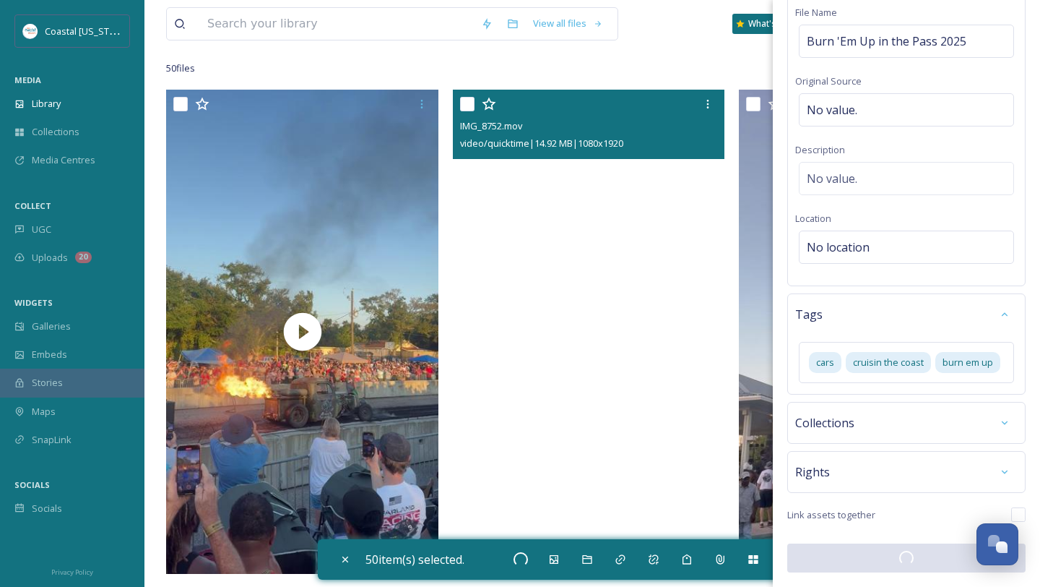
checkbox input "false"
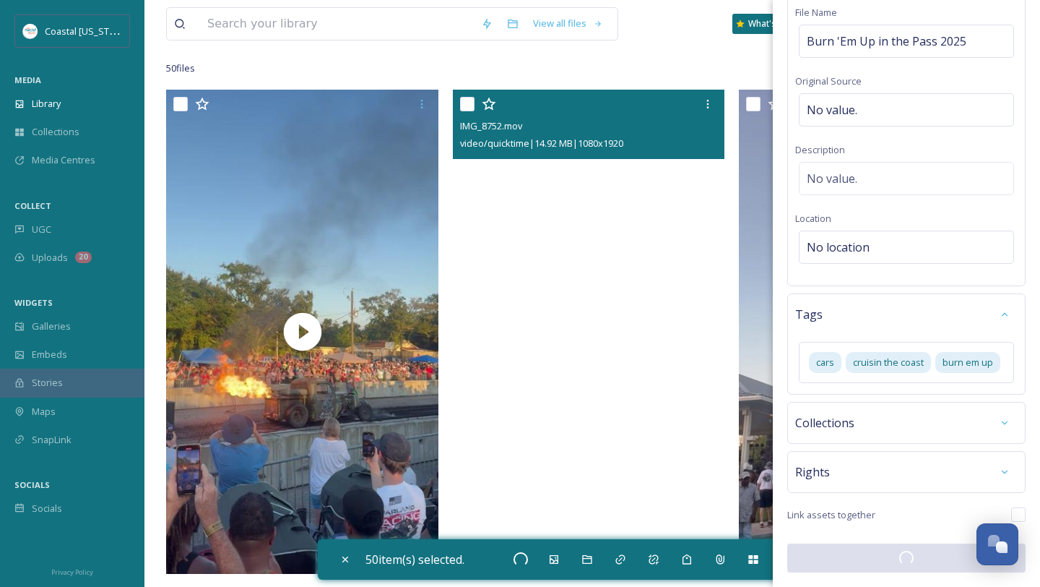
checkbox input "false"
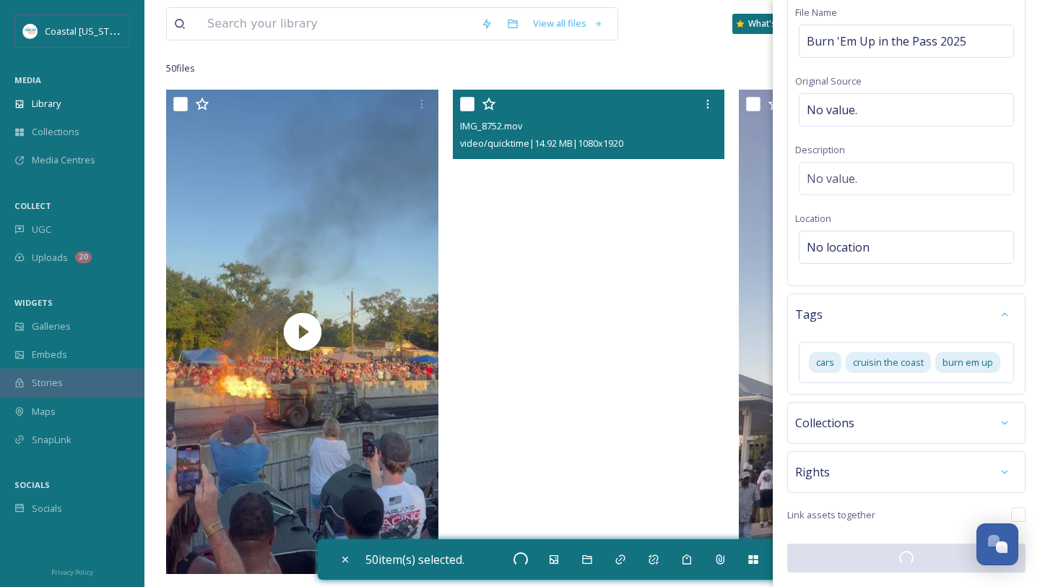
checkbox input "false"
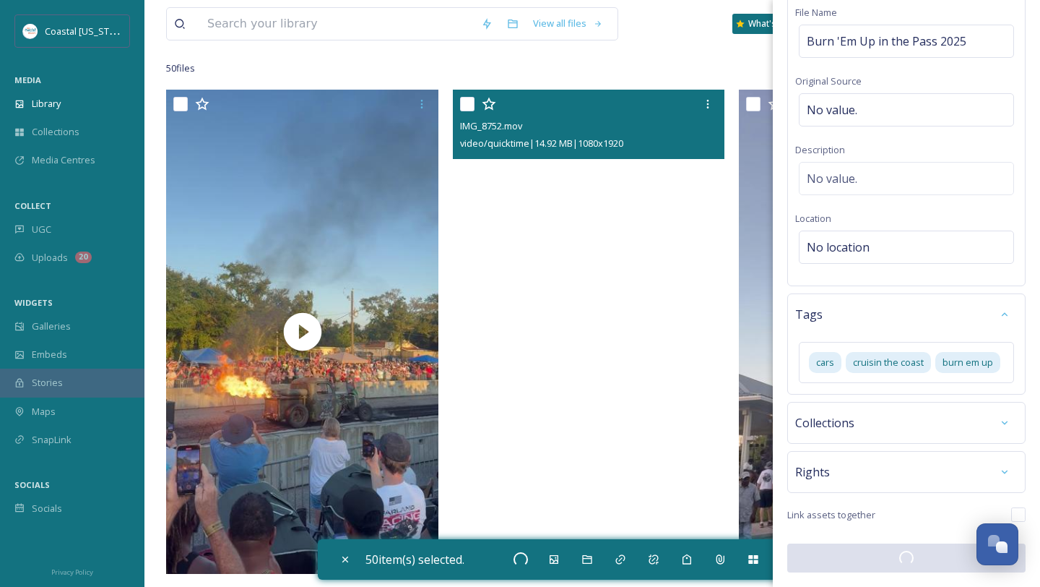
checkbox input "false"
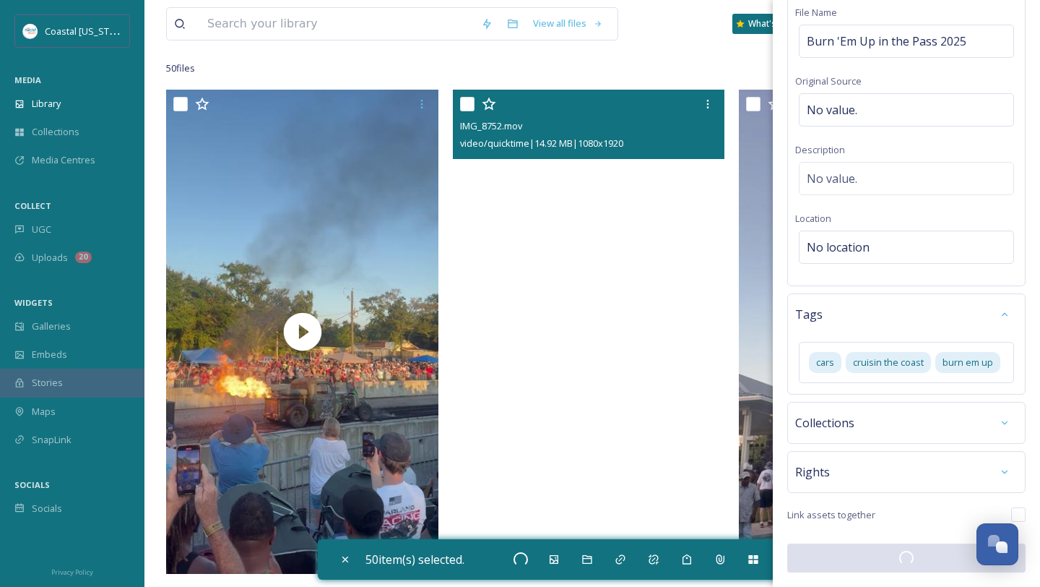
checkbox input "false"
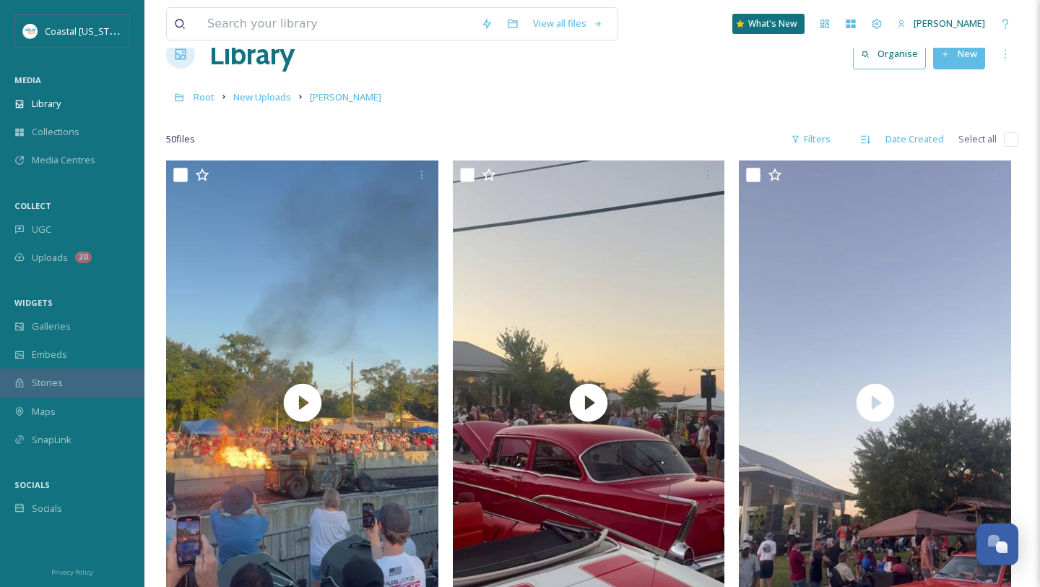
scroll to position [0, 0]
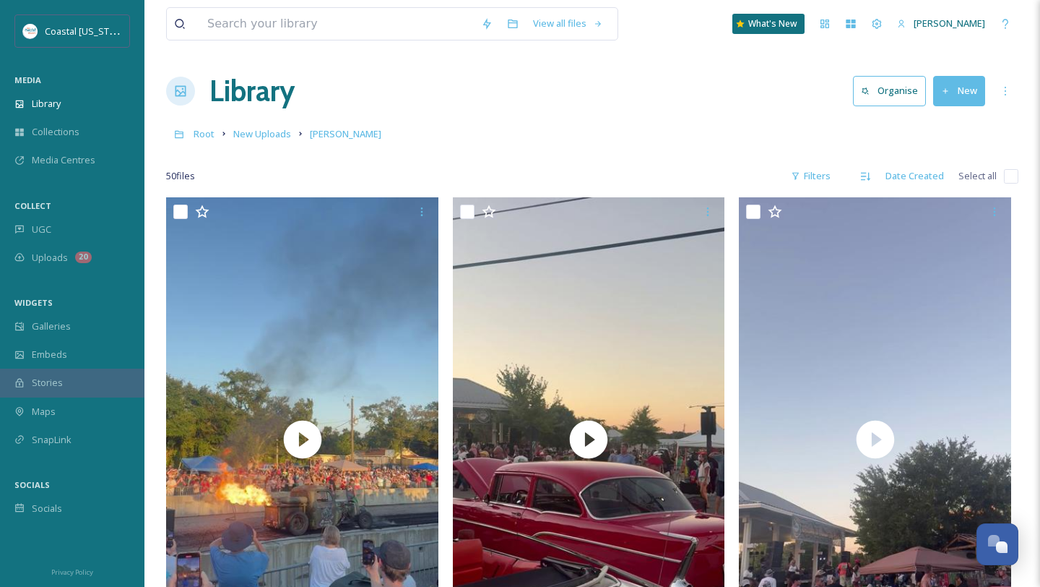
click at [1001, 178] on div "50 file s Filters Date Created Select all" at bounding box center [592, 176] width 853 height 28
click at [1013, 167] on div "50 file s Filters Date Created Select all" at bounding box center [592, 176] width 853 height 28
click at [1015, 177] on input "checkbox" at bounding box center [1011, 176] width 14 height 14
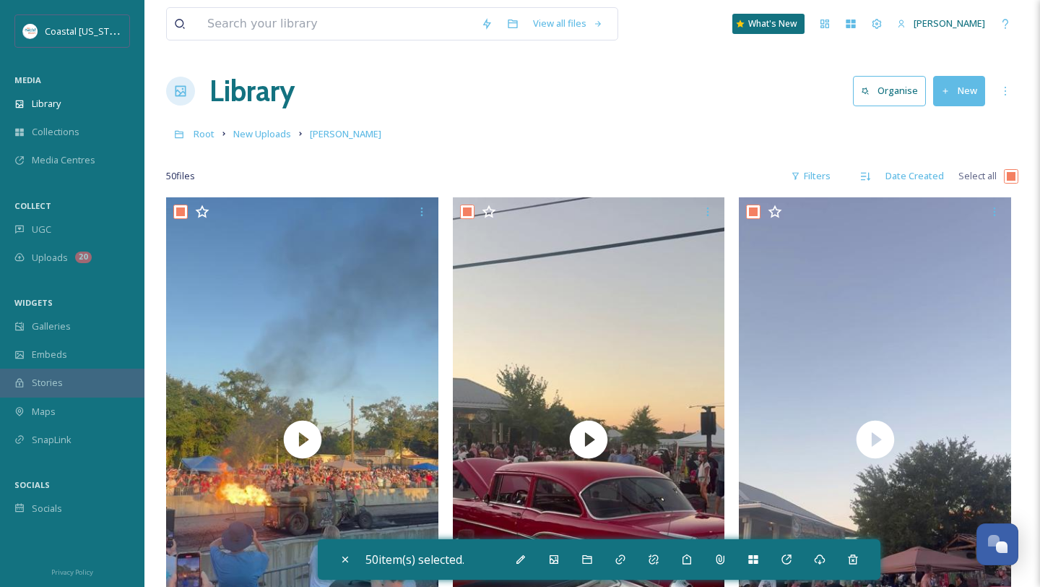
click at [1015, 177] on input "checkbox" at bounding box center [1011, 176] width 14 height 14
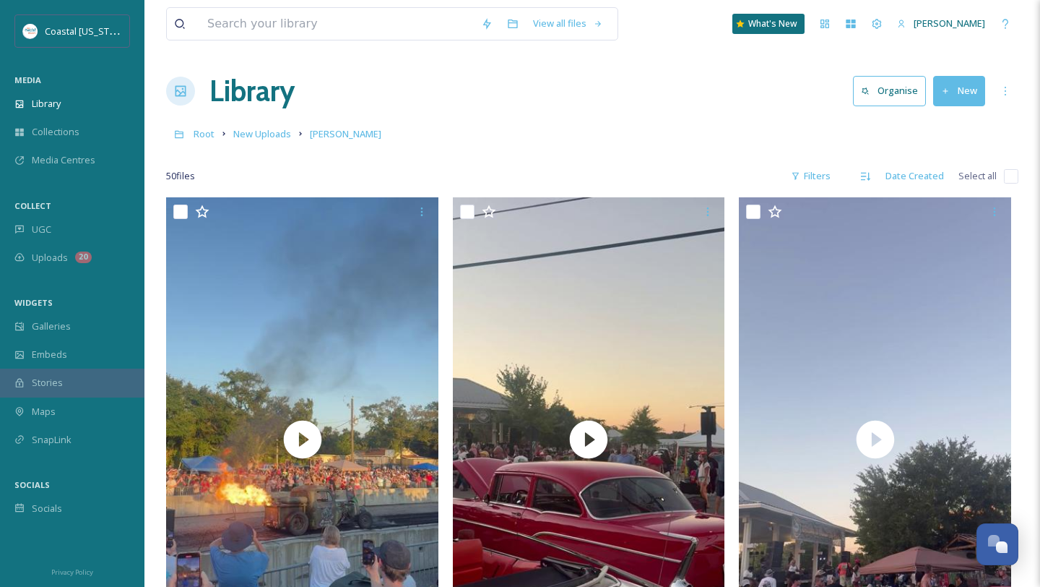
click at [1015, 177] on input "checkbox" at bounding box center [1011, 176] width 14 height 14
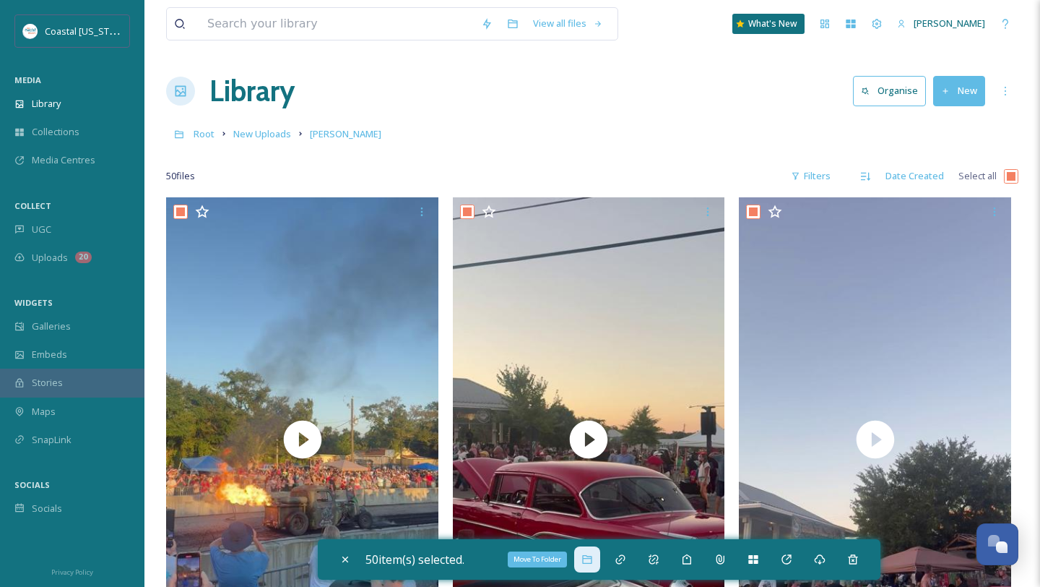
click at [592, 561] on icon at bounding box center [588, 559] width 12 height 12
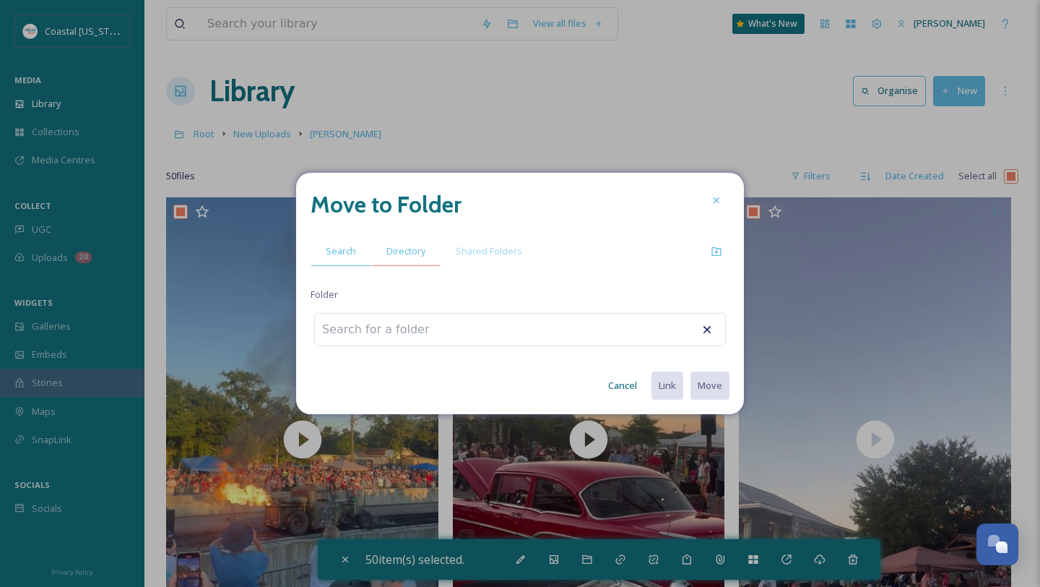
click at [421, 246] on span "Directory" at bounding box center [406, 251] width 39 height 14
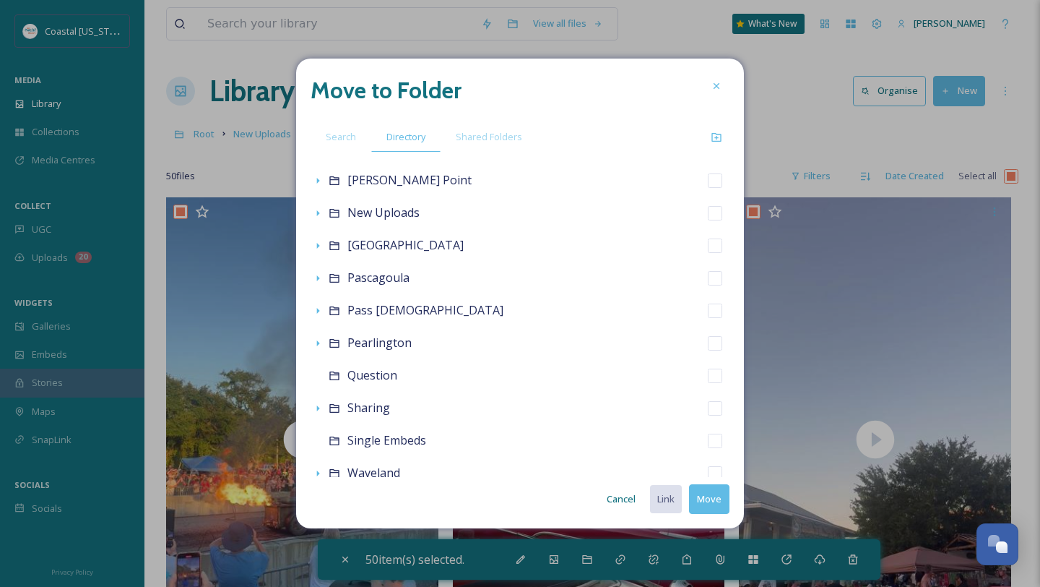
scroll to position [669, 0]
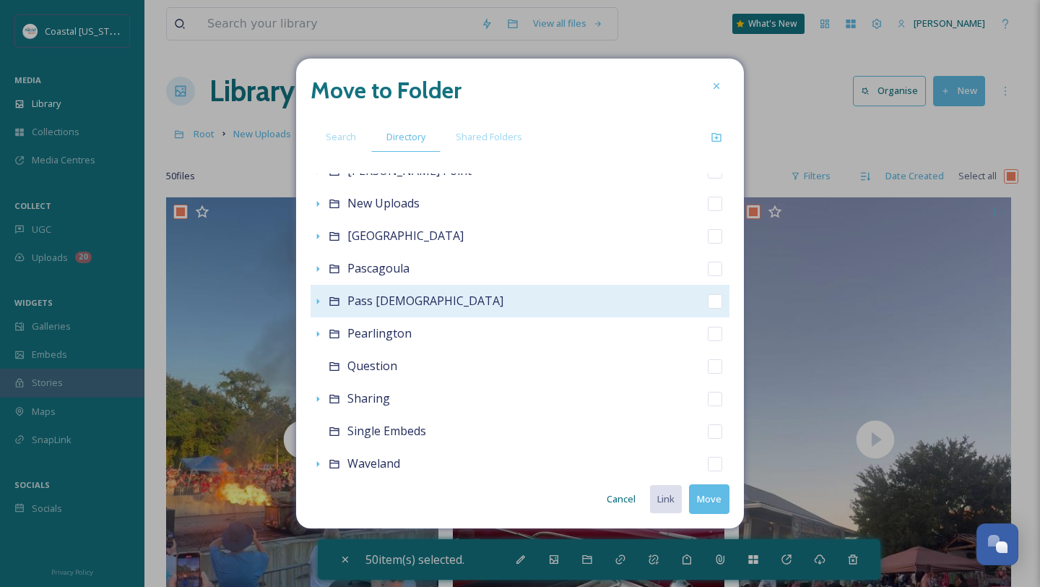
click at [329, 298] on icon at bounding box center [333, 301] width 9 height 9
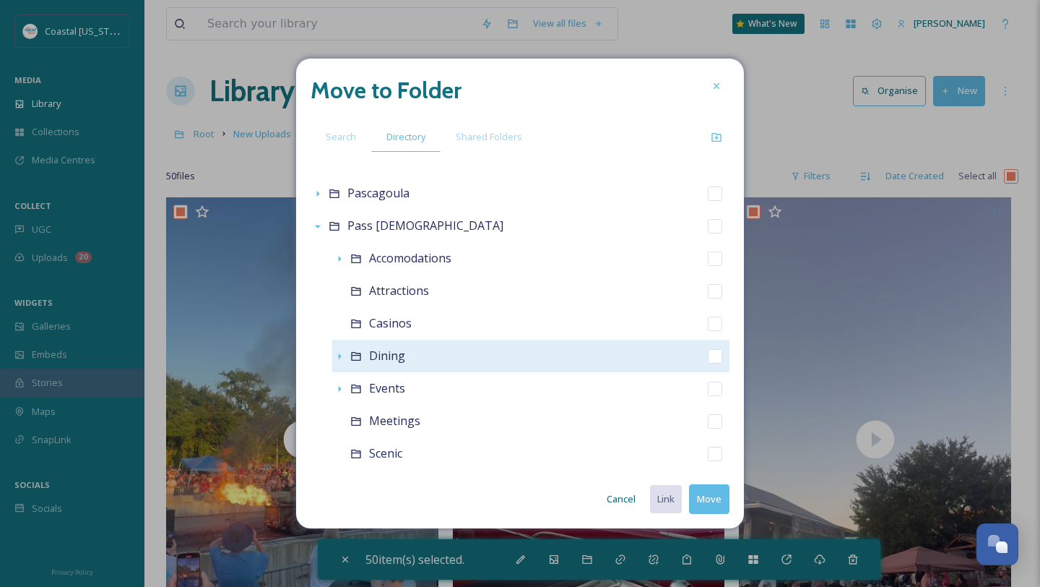
scroll to position [746, 0]
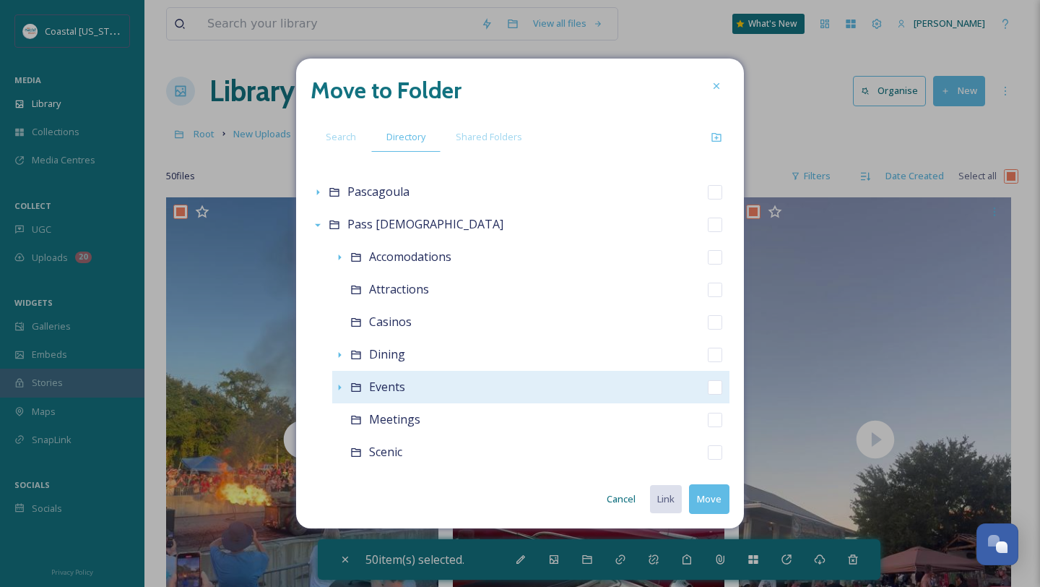
click at [395, 392] on span "Events" at bounding box center [387, 387] width 36 height 16
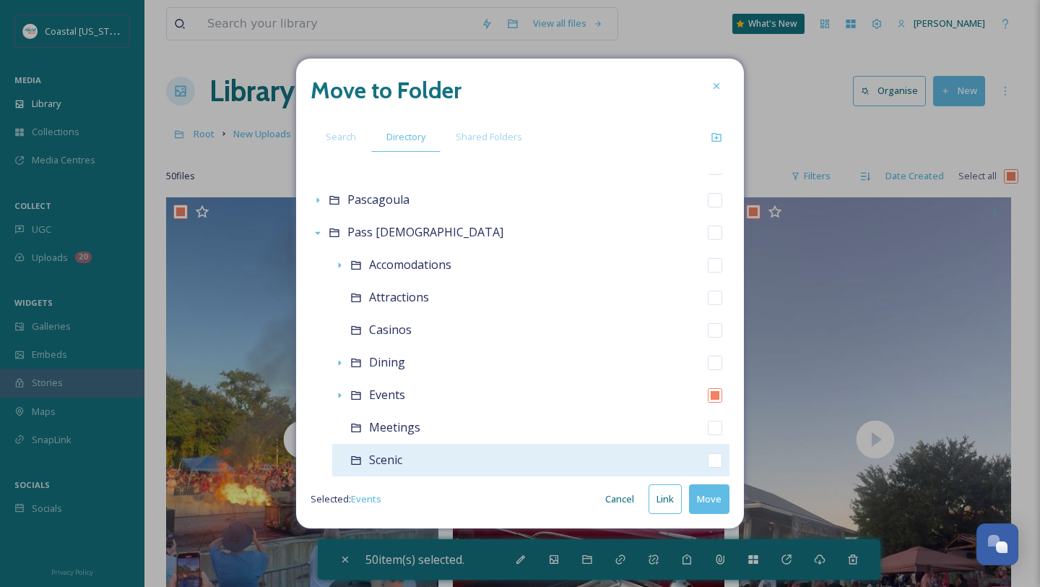
scroll to position [742, 0]
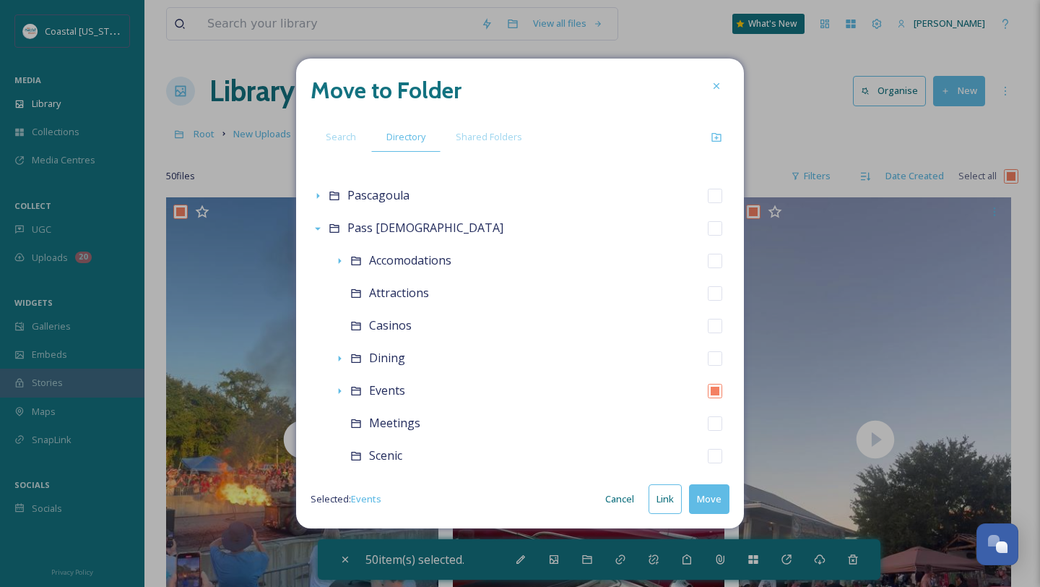
click at [704, 504] on button "Move" at bounding box center [709, 499] width 40 height 30
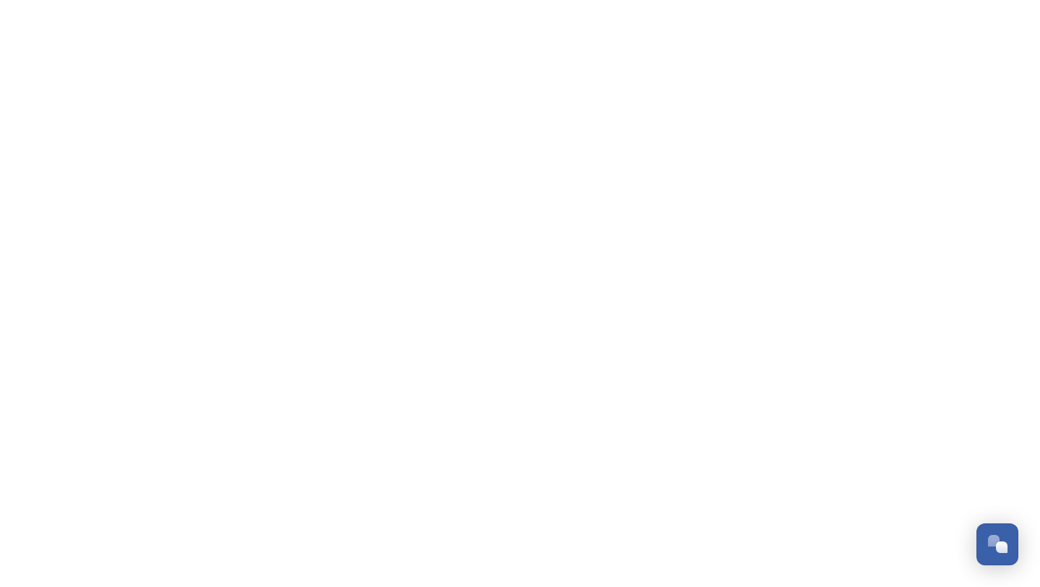
scroll to position [680, 0]
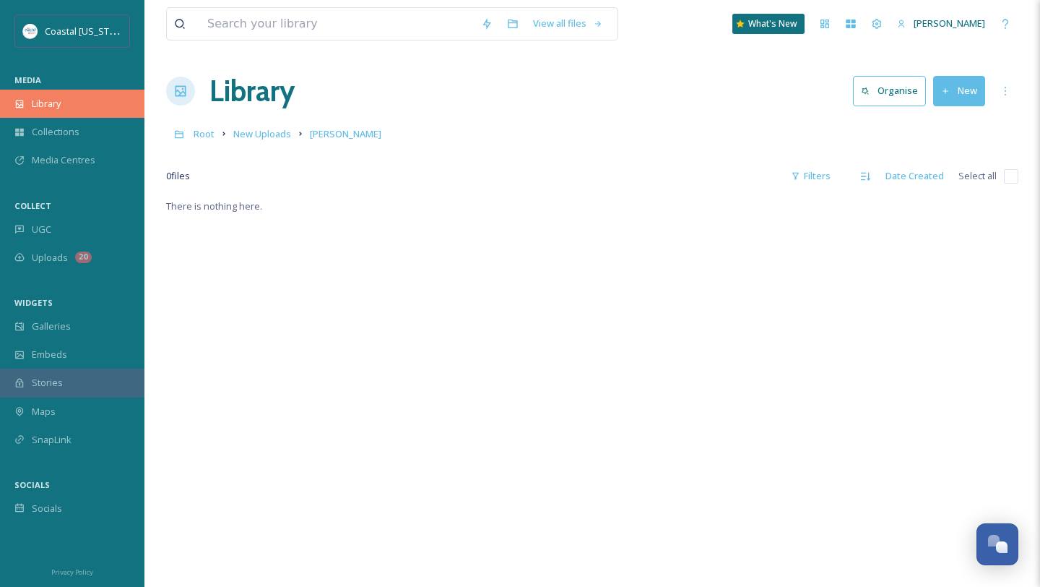
click at [79, 108] on div "Library" at bounding box center [72, 104] width 145 height 28
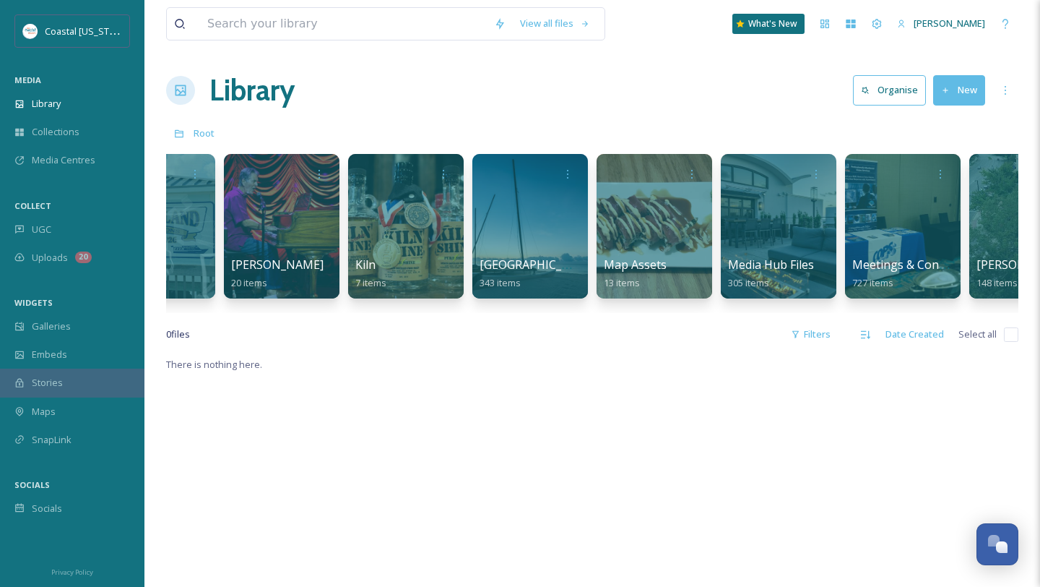
scroll to position [0, 1687]
